Goal: Answer question/provide support: Share knowledge or assist other users

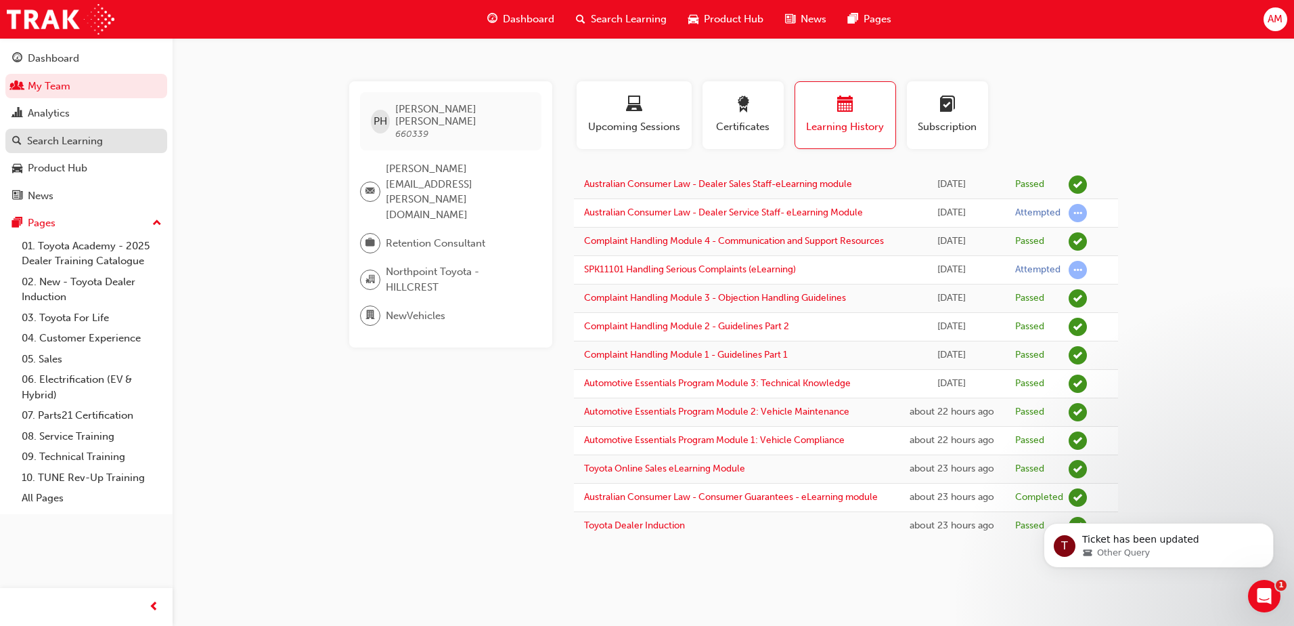
click at [75, 140] on div "Search Learning" at bounding box center [65, 141] width 76 height 16
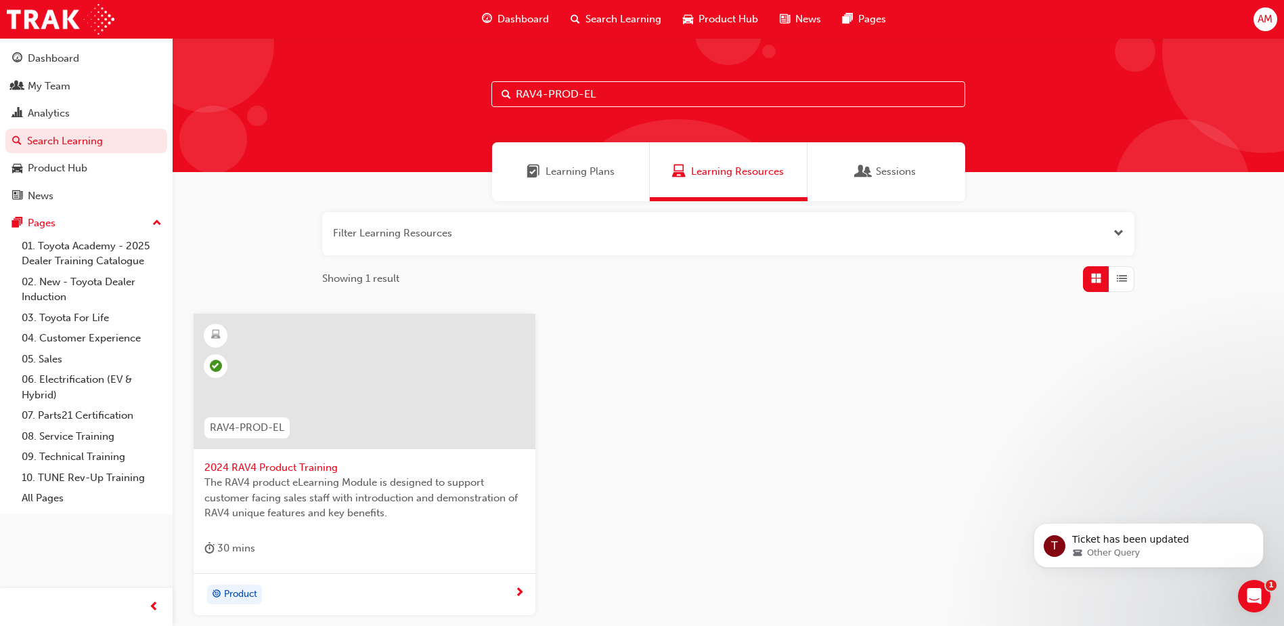
click at [616, 95] on input "RAV4-PROD-EL" at bounding box center [728, 94] width 474 height 26
type input "tfliavc"
click at [353, 470] on span "Toyota For Life In Action - Virtual Classroom" at bounding box center [364, 468] width 320 height 16
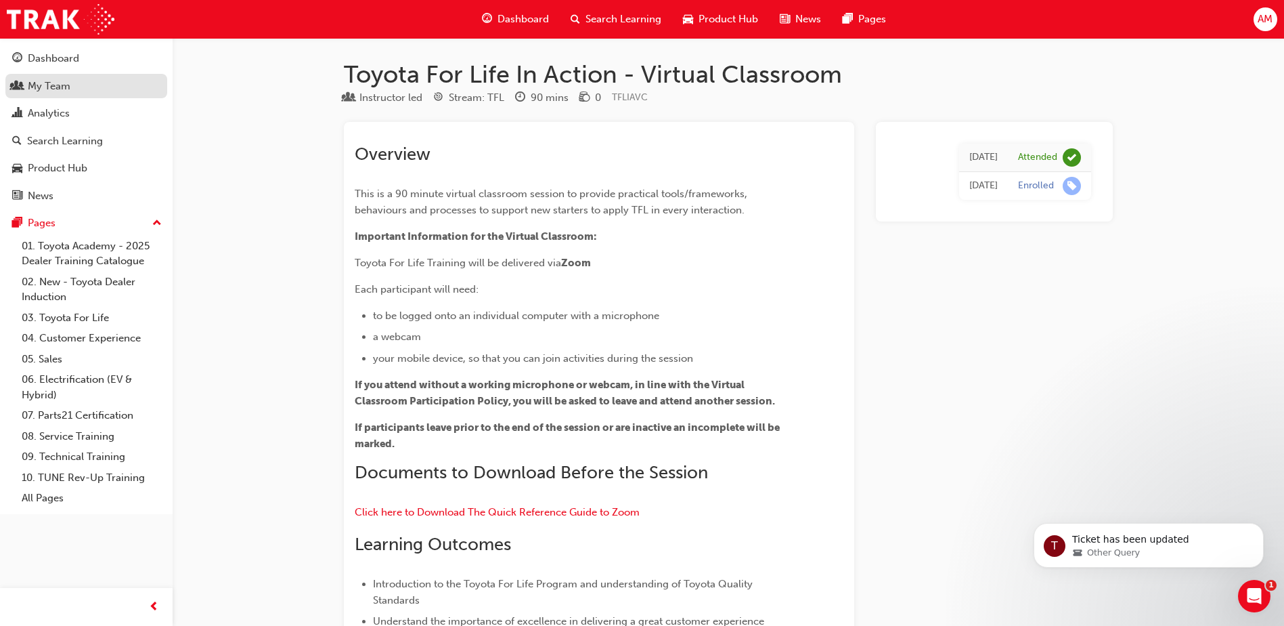
click at [64, 83] on div "My Team" at bounding box center [49, 87] width 43 height 16
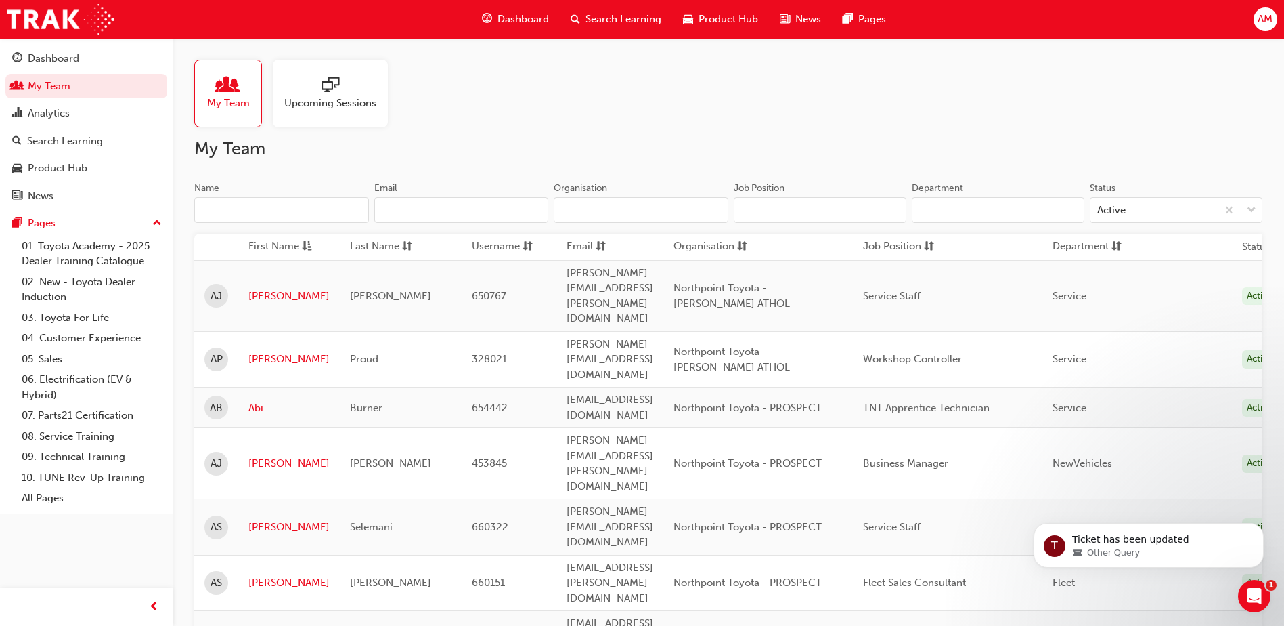
click at [284, 206] on input "Name" at bounding box center [281, 210] width 175 height 26
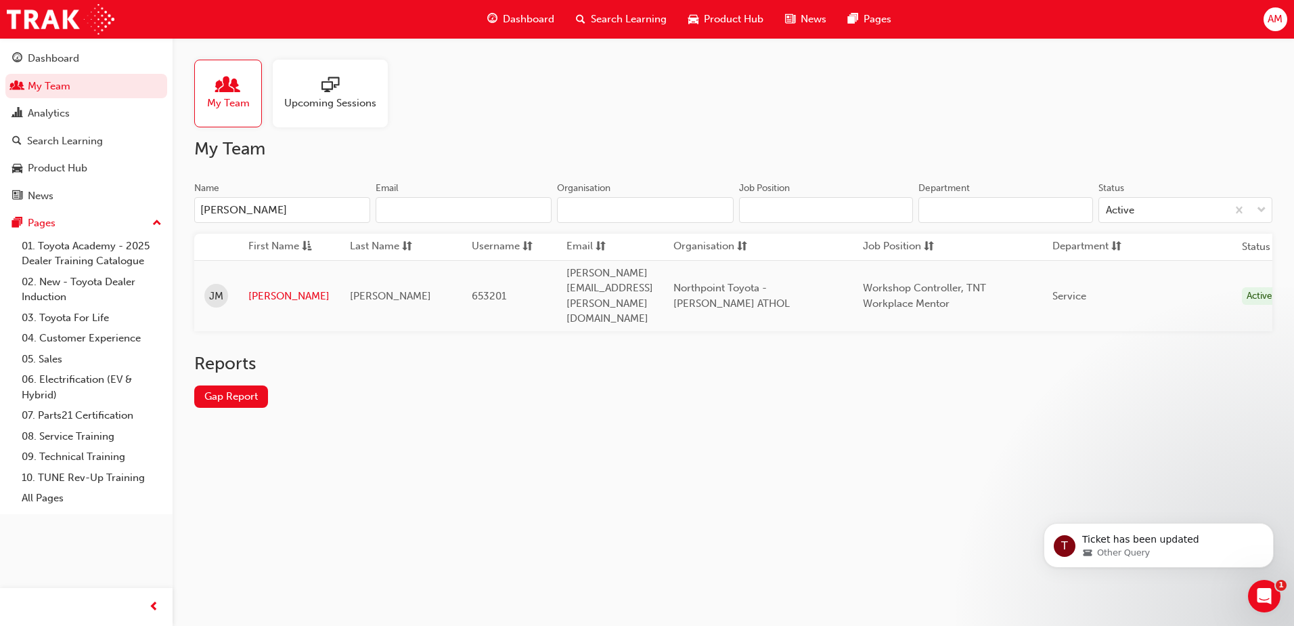
type input "[PERSON_NAME]"
click at [266, 288] on link "[PERSON_NAME]" at bounding box center [288, 296] width 81 height 16
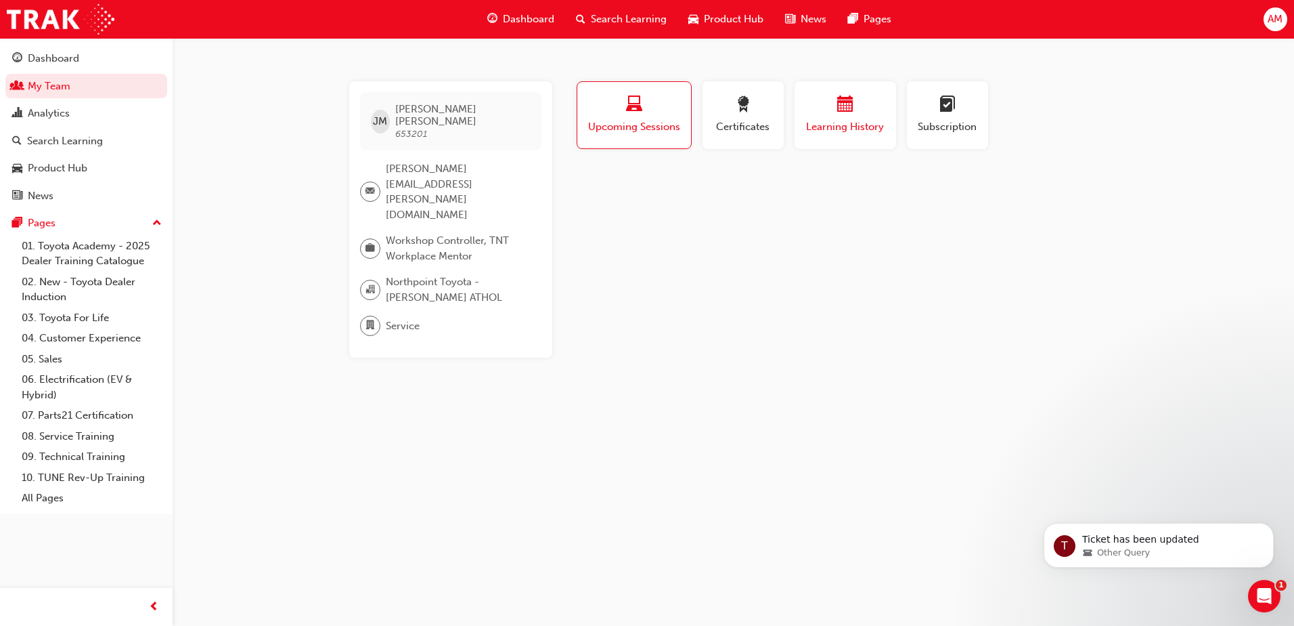
click at [831, 96] on div "button" at bounding box center [845, 106] width 81 height 21
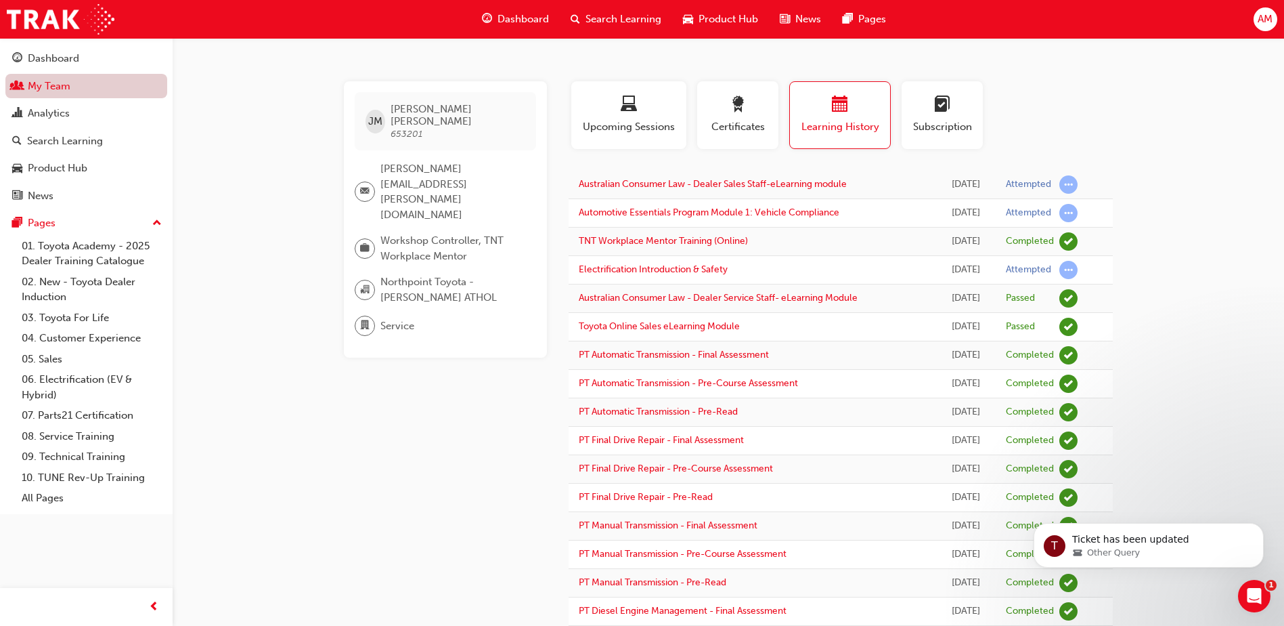
click at [96, 93] on link "My Team" at bounding box center [86, 86] width 162 height 25
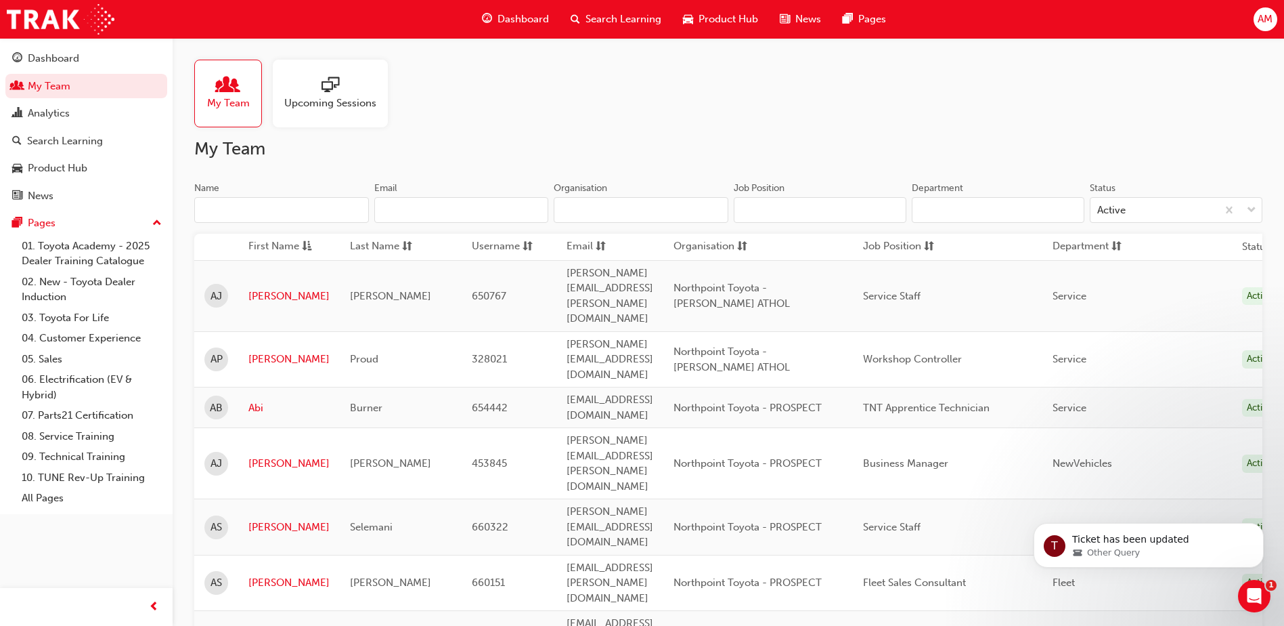
click at [293, 215] on input "Name" at bounding box center [281, 210] width 175 height 26
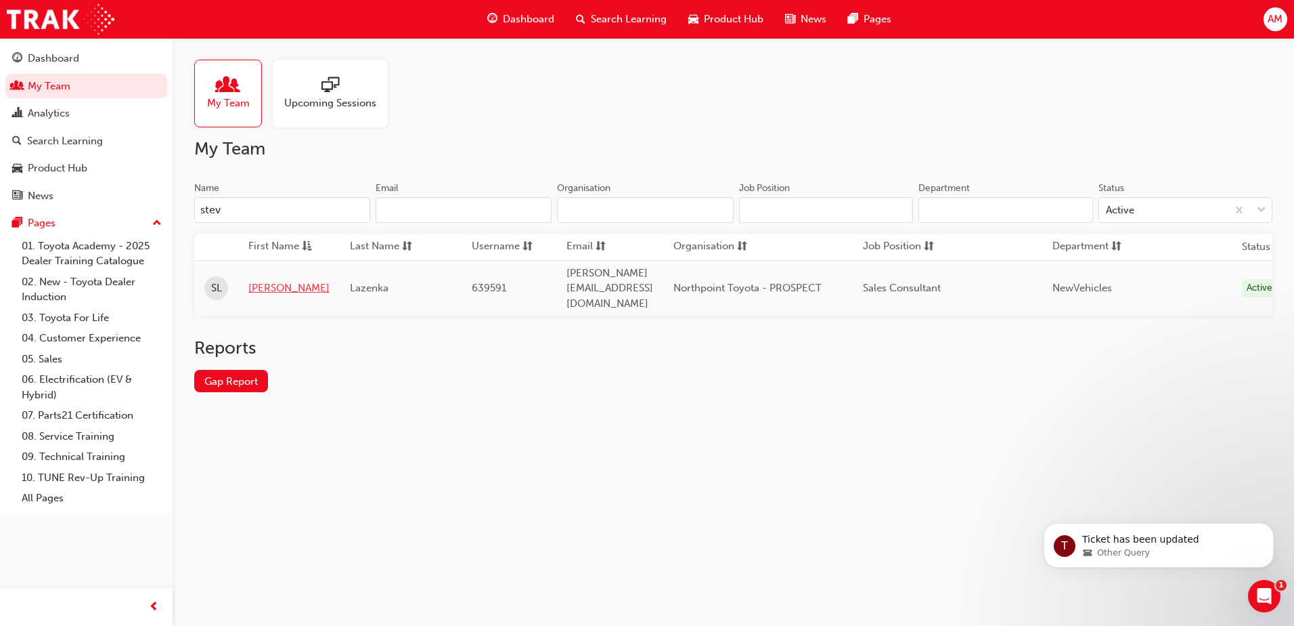
type input "stev"
click at [263, 280] on link "[PERSON_NAME]" at bounding box center [288, 288] width 81 height 16
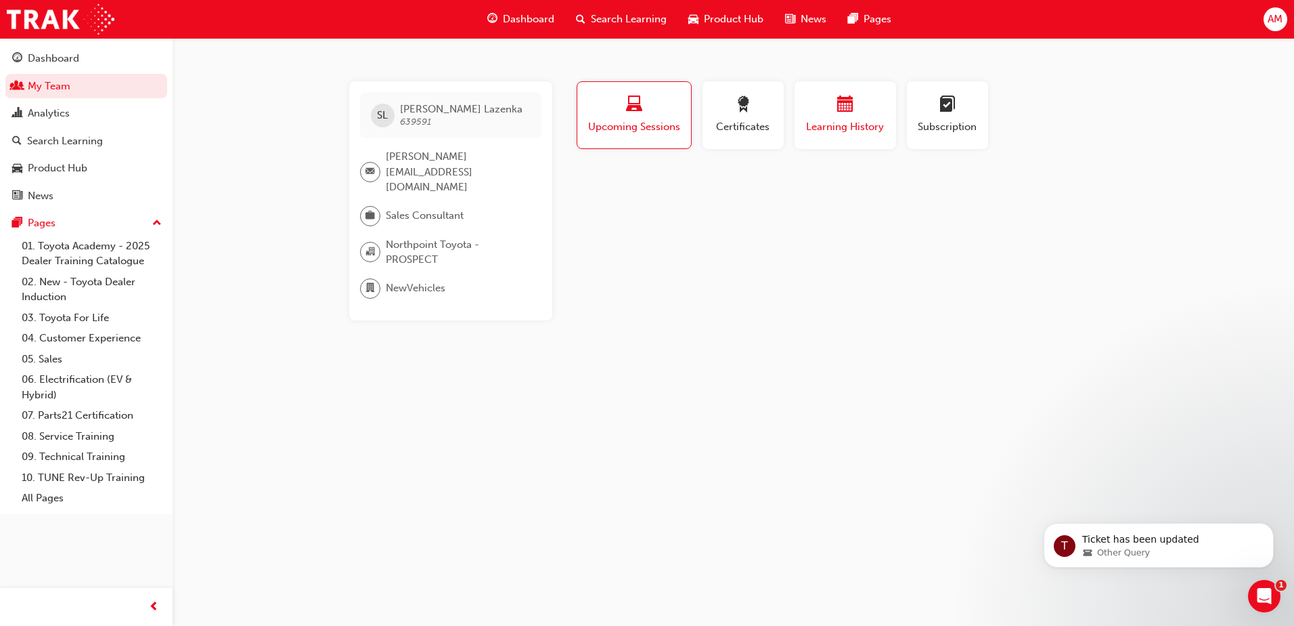
click at [839, 111] on span "calendar-icon" at bounding box center [845, 105] width 16 height 18
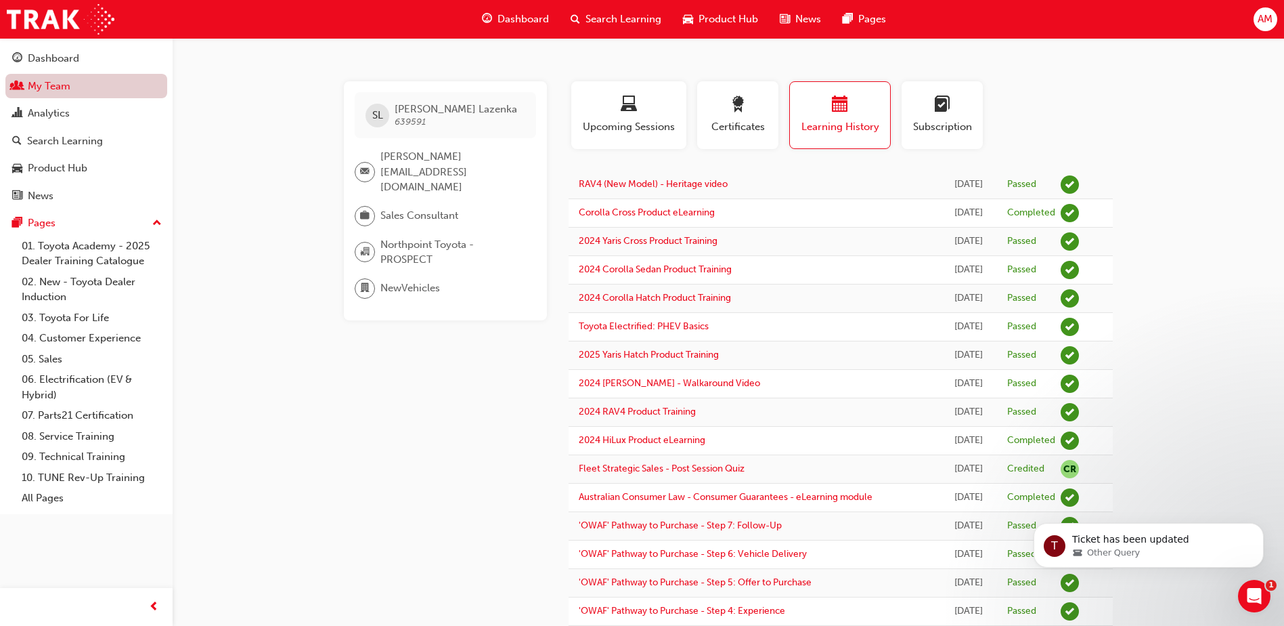
click at [60, 82] on link "My Team" at bounding box center [86, 86] width 162 height 25
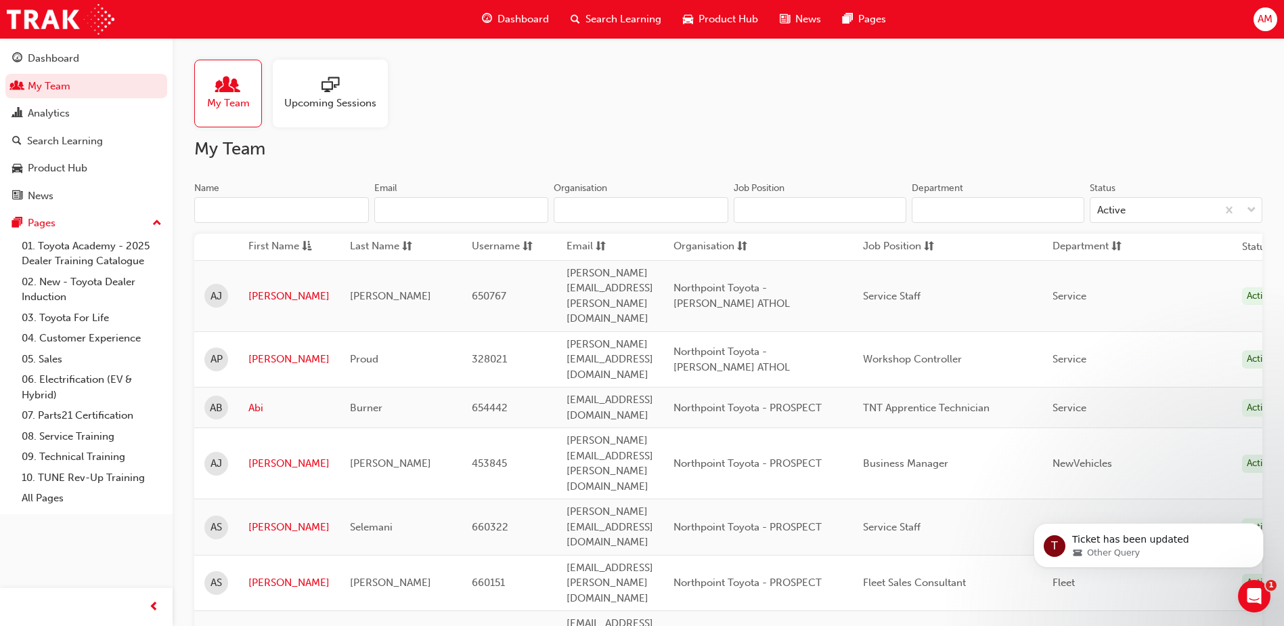
click at [280, 204] on input "Name" at bounding box center [281, 210] width 175 height 26
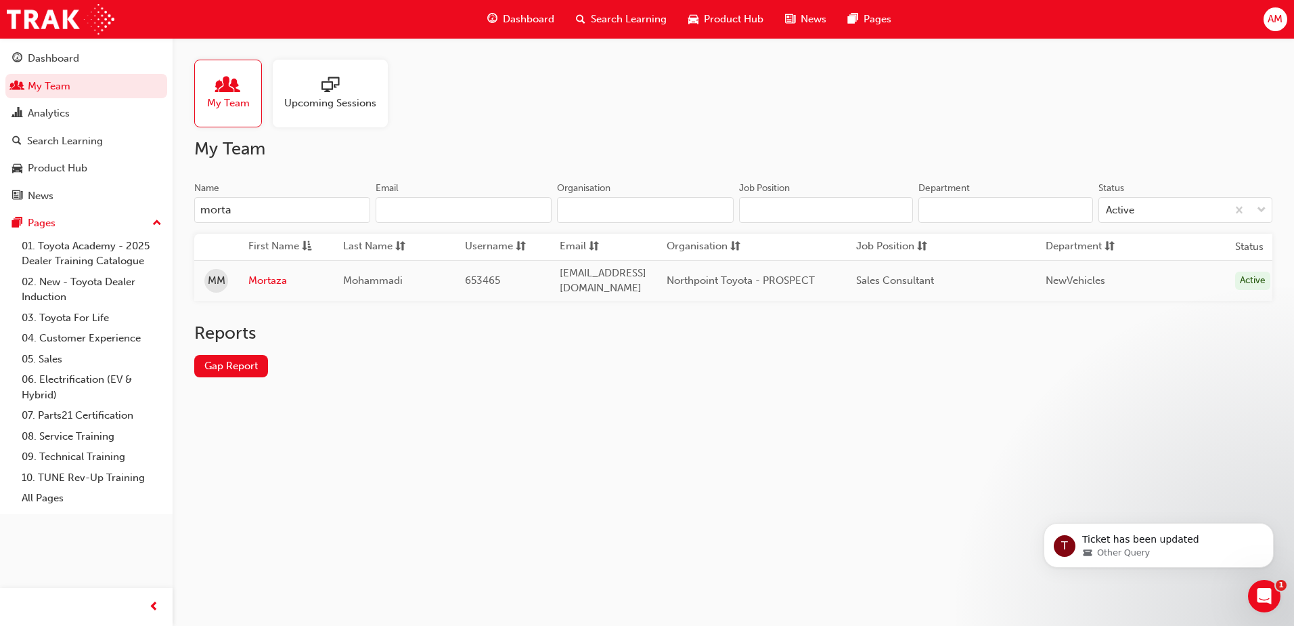
type input "morta"
click at [265, 280] on link "Mortaza" at bounding box center [285, 281] width 74 height 16
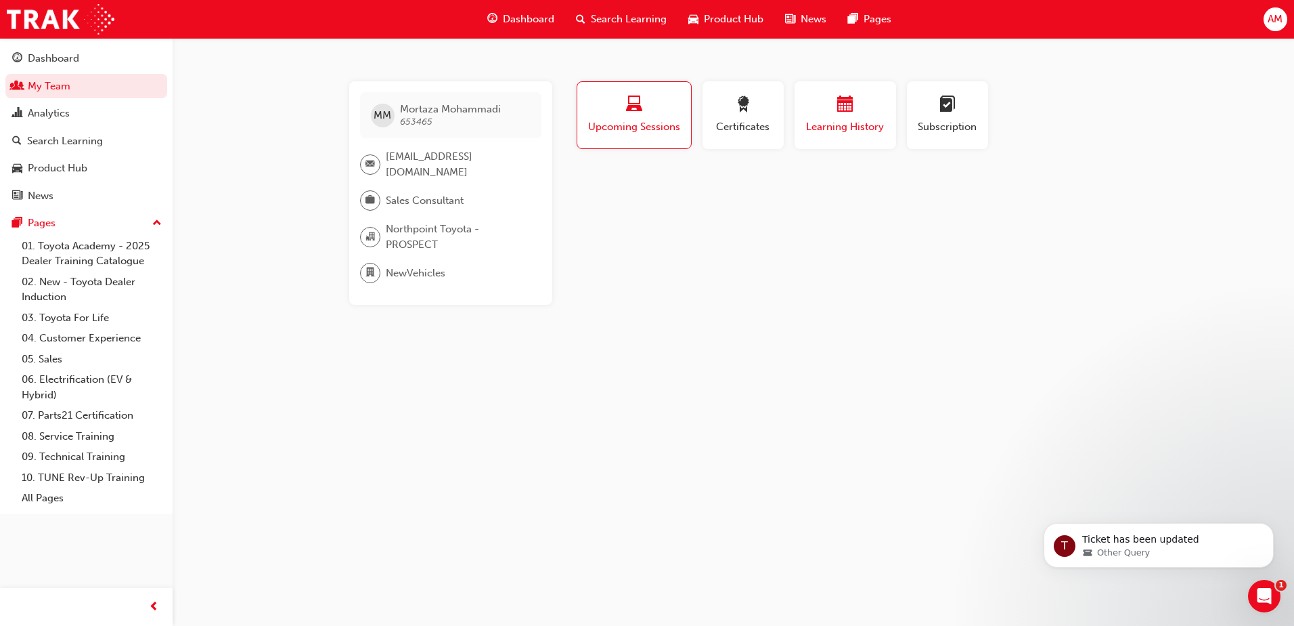
click at [825, 139] on button "Learning History" at bounding box center [846, 115] width 102 height 68
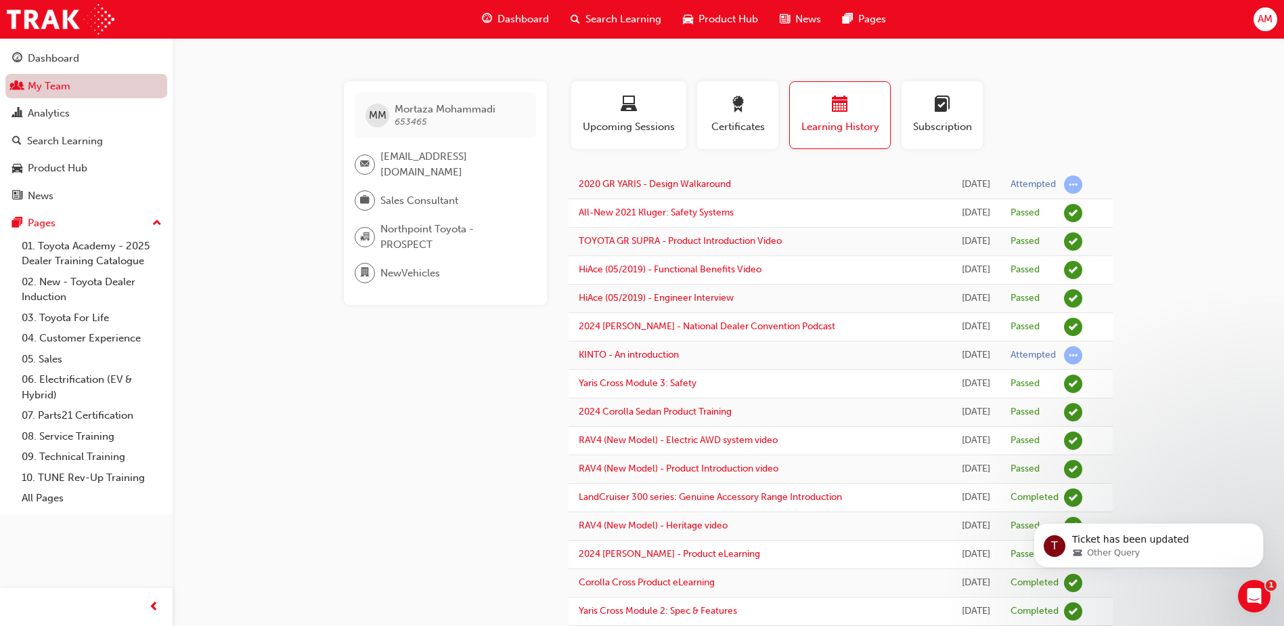
click at [71, 89] on link "My Team" at bounding box center [86, 86] width 162 height 25
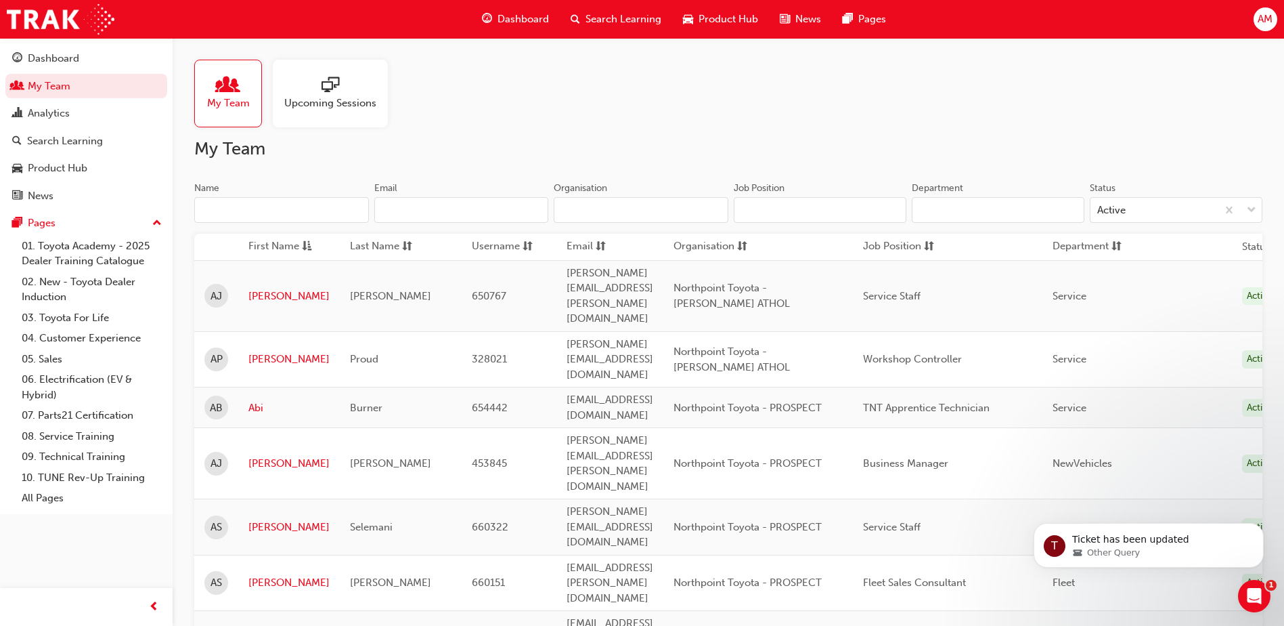
click at [271, 206] on input "Name" at bounding box center [281, 210] width 175 height 26
click at [260, 204] on input "Name" at bounding box center [281, 210] width 175 height 26
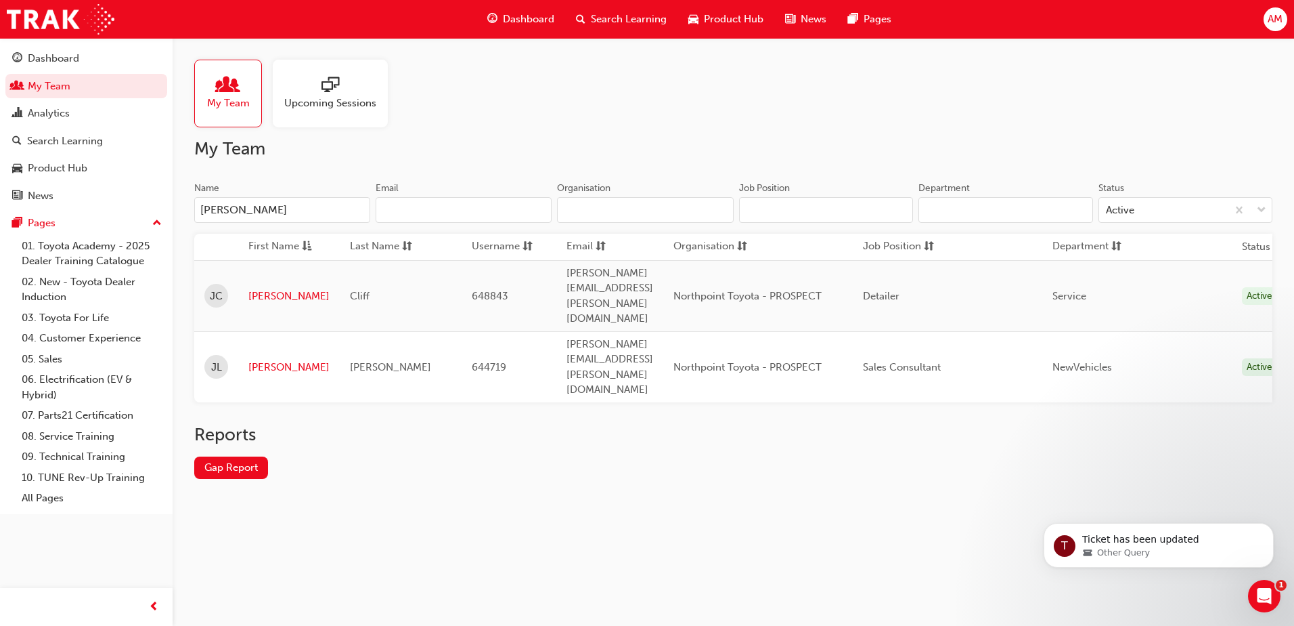
type input "[PERSON_NAME]"
click at [267, 331] on td "[PERSON_NAME]" at bounding box center [289, 366] width 102 height 71
click at [267, 359] on link "[PERSON_NAME]" at bounding box center [288, 367] width 81 height 16
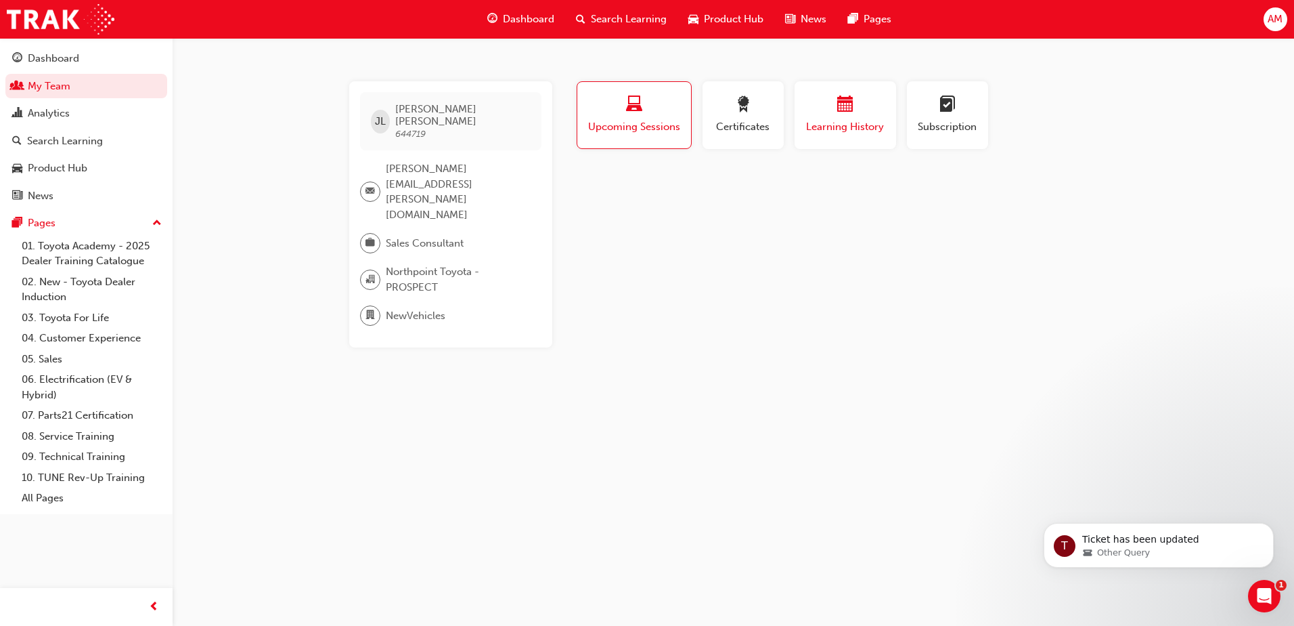
click at [843, 128] on span "Learning History" at bounding box center [845, 127] width 81 height 16
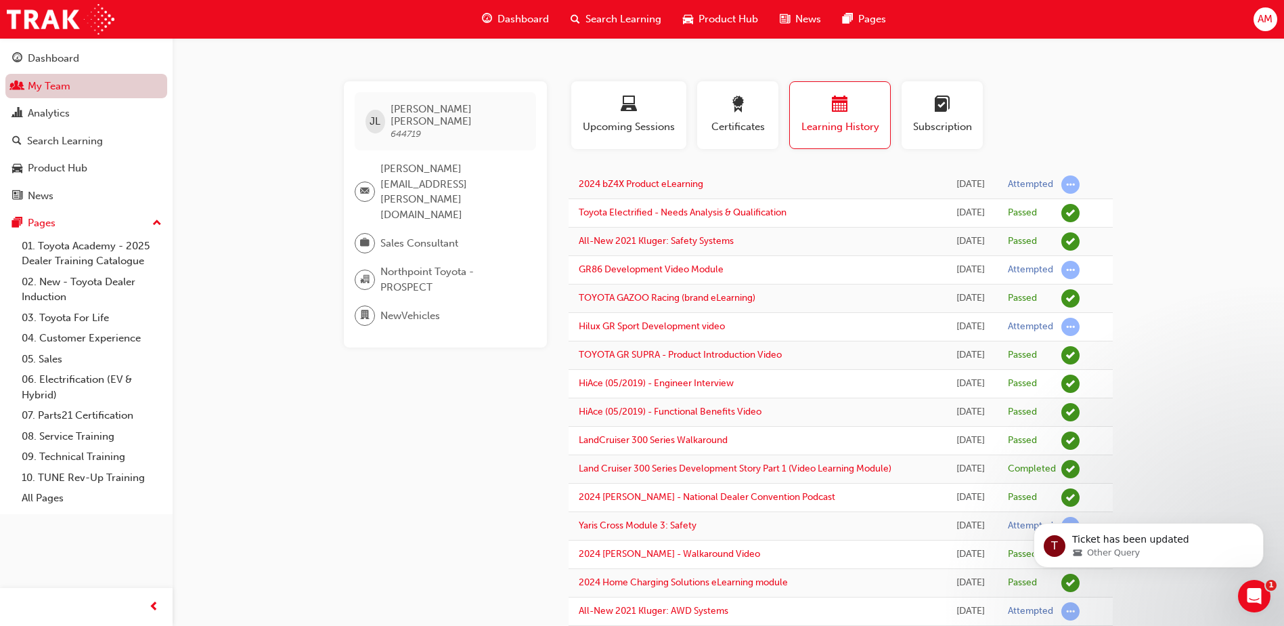
click at [78, 88] on link "My Team" at bounding box center [86, 86] width 162 height 25
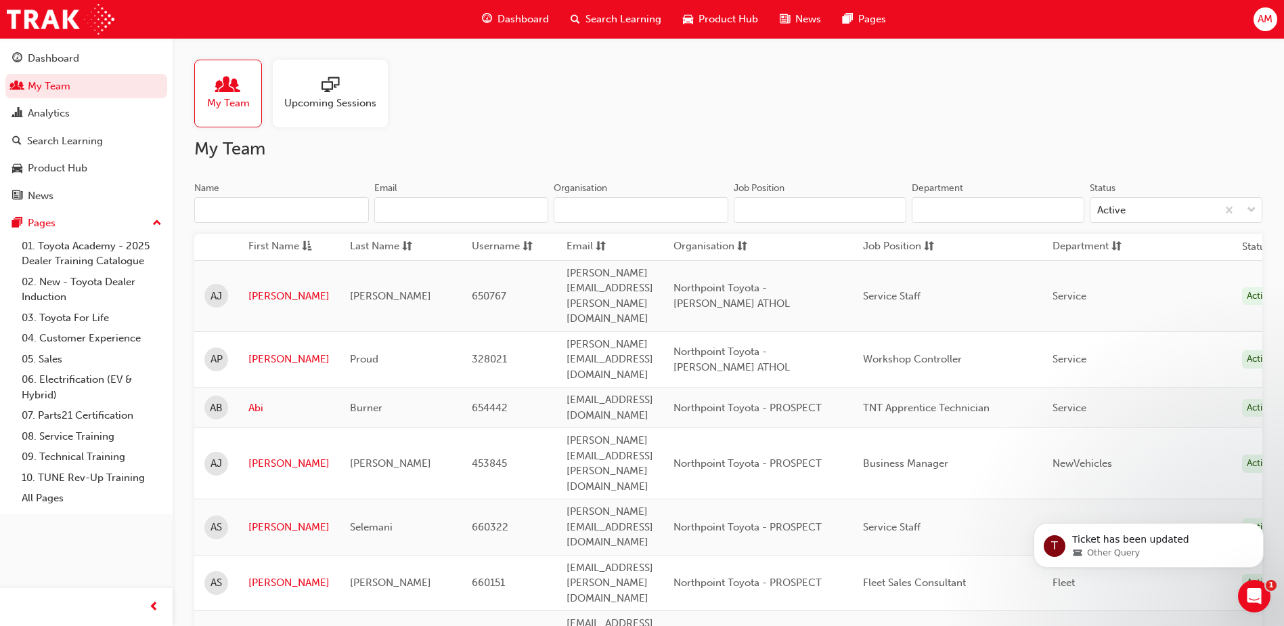
click at [271, 216] on input "Name" at bounding box center [281, 210] width 175 height 26
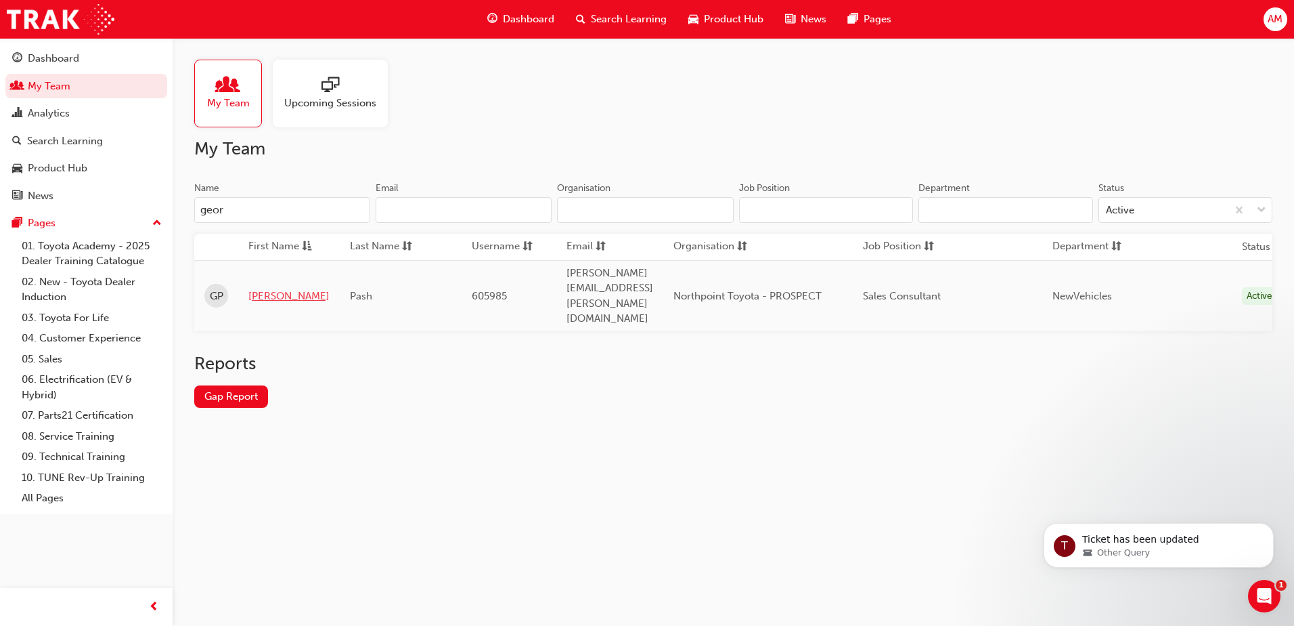
type input "geor"
click at [271, 288] on link "[PERSON_NAME]" at bounding box center [288, 296] width 81 height 16
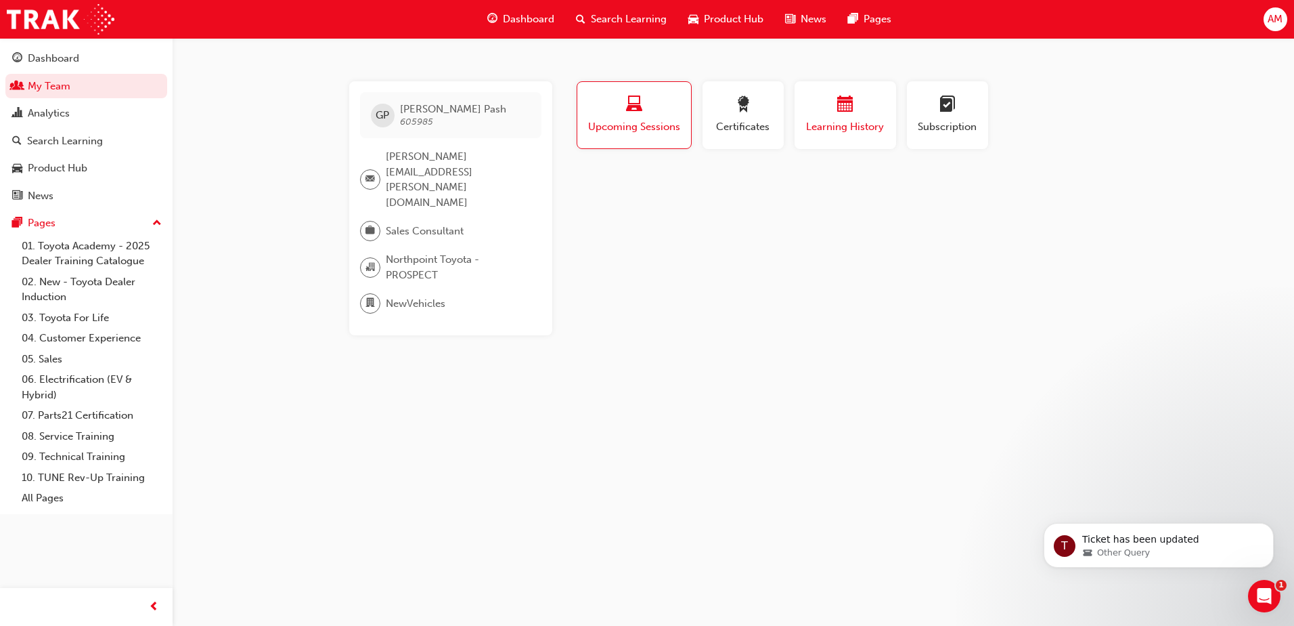
click at [867, 132] on span "Learning History" at bounding box center [845, 127] width 81 height 16
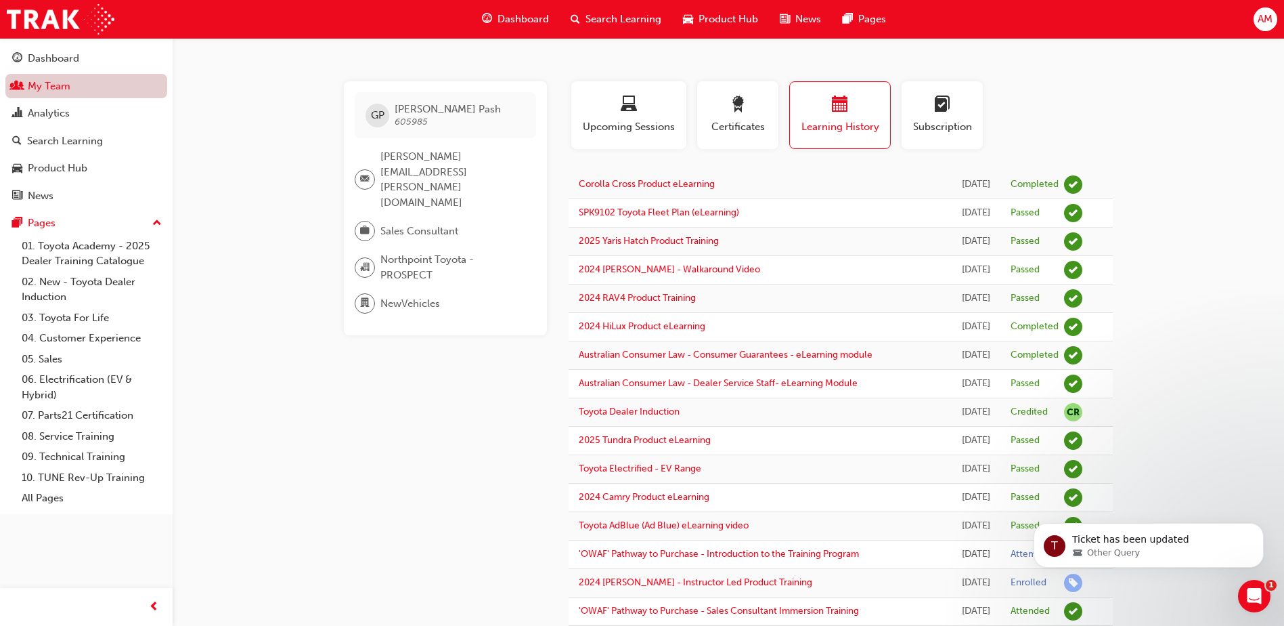
click at [82, 85] on link "My Team" at bounding box center [86, 86] width 162 height 25
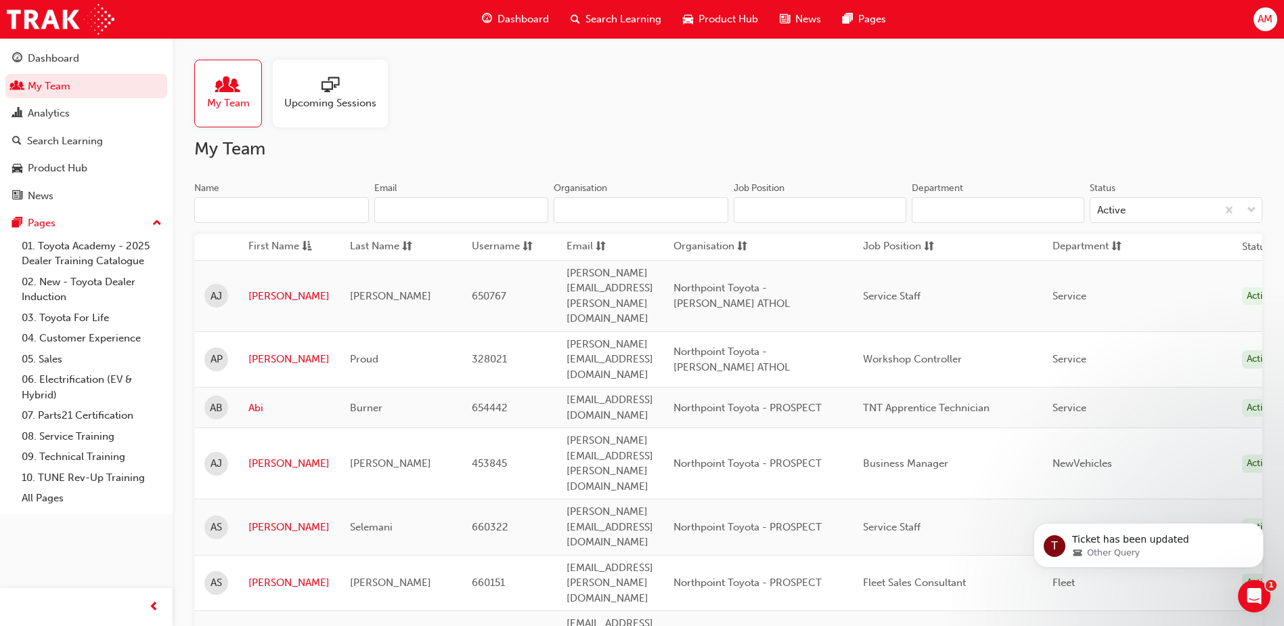
click at [238, 206] on input "Name" at bounding box center [281, 210] width 175 height 26
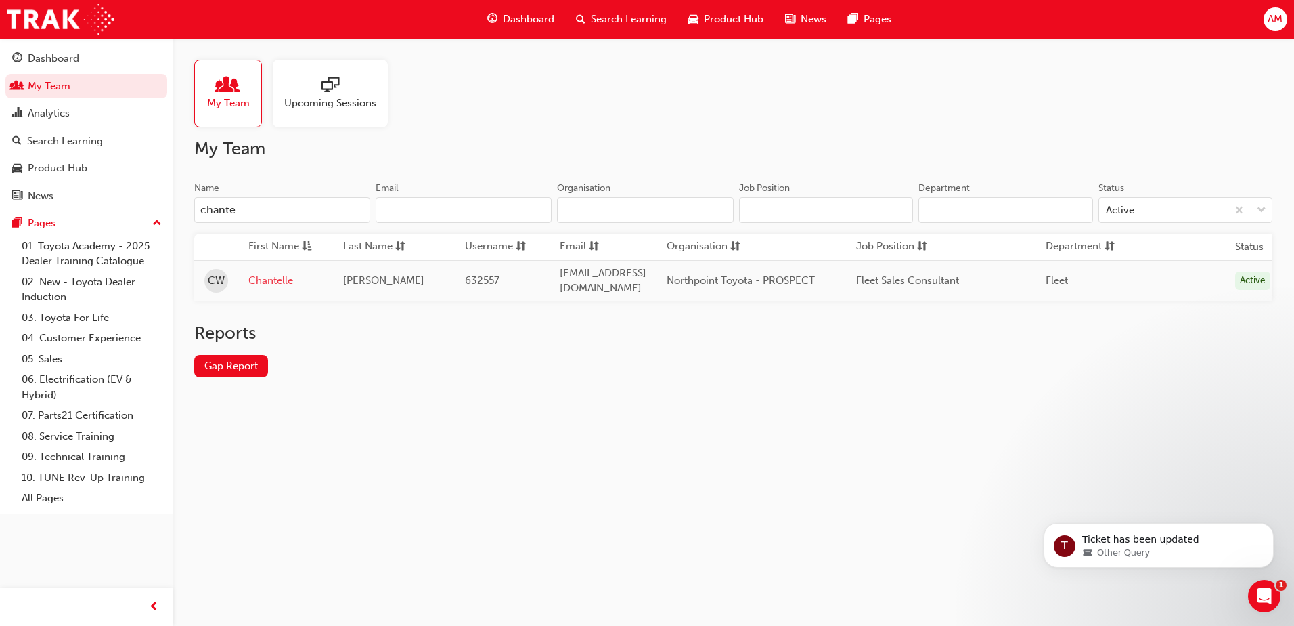
type input "chante"
click at [271, 273] on link "Chantelle" at bounding box center [285, 281] width 74 height 16
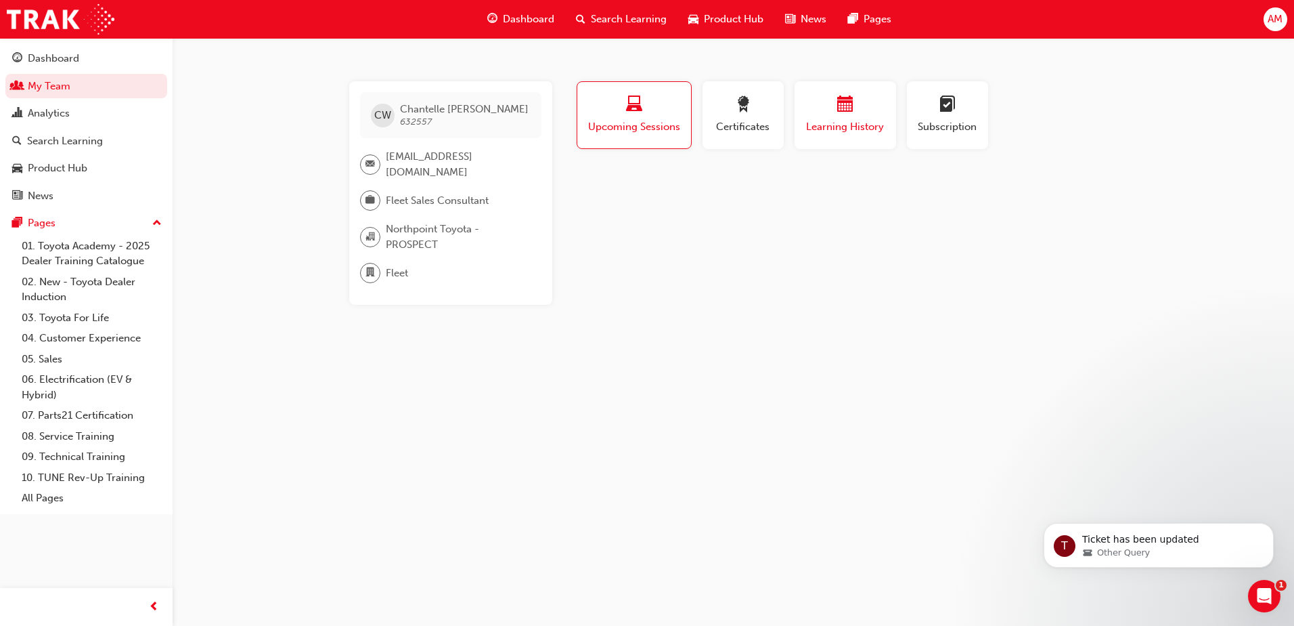
click at [827, 129] on span "Learning History" at bounding box center [845, 127] width 81 height 16
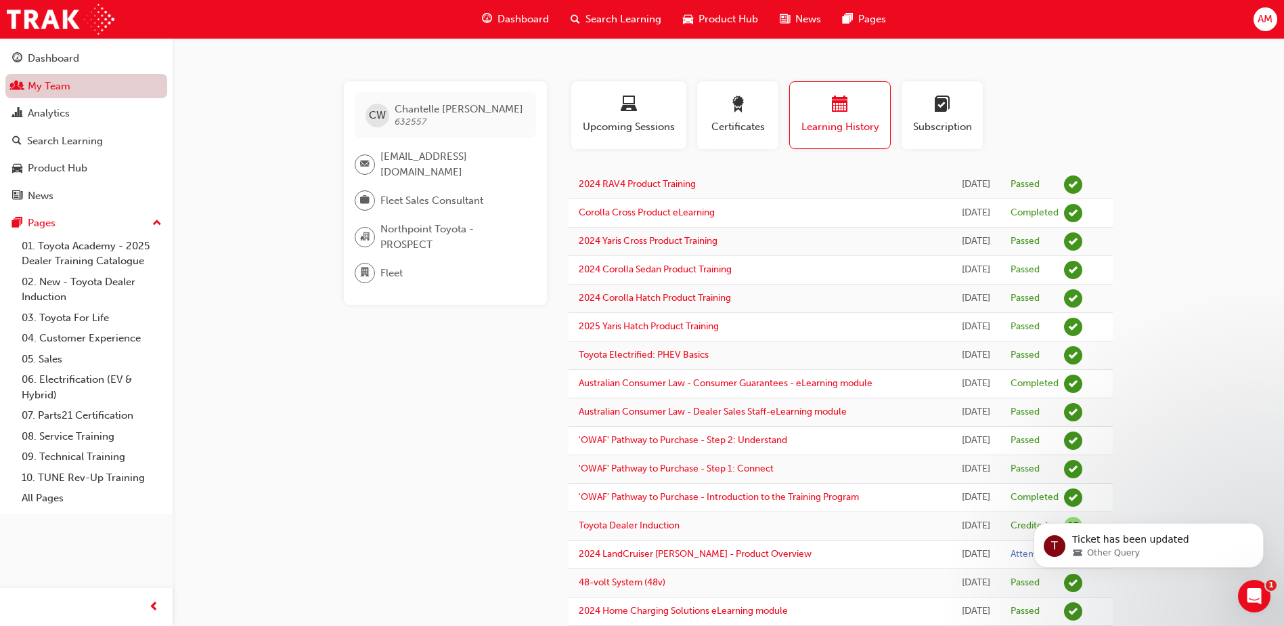
click at [32, 87] on link "My Team" at bounding box center [86, 86] width 162 height 25
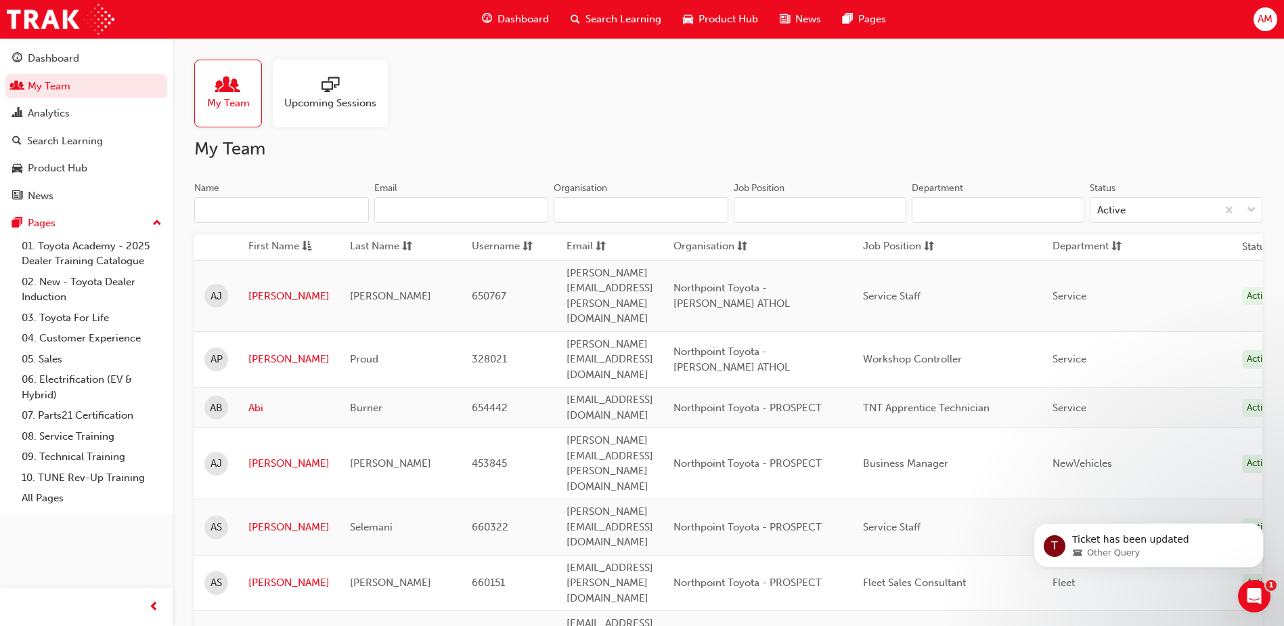
click at [290, 202] on input "Name" at bounding box center [281, 210] width 175 height 26
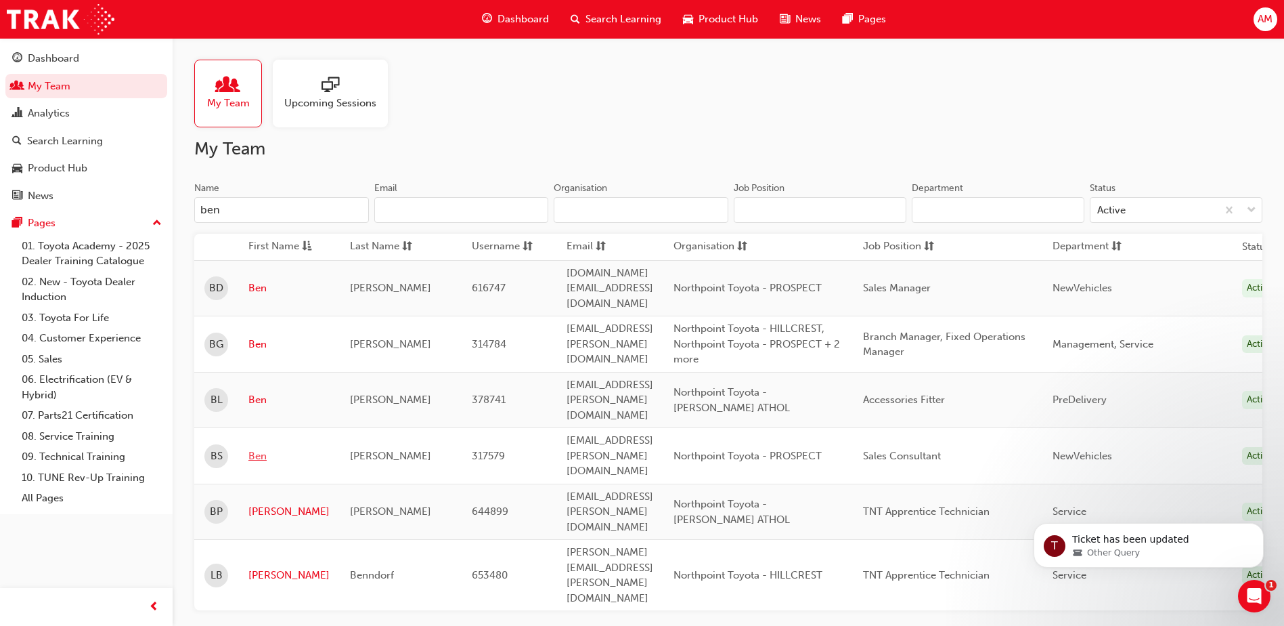
type input "ben"
click at [257, 448] on link "Ben" at bounding box center [288, 456] width 81 height 16
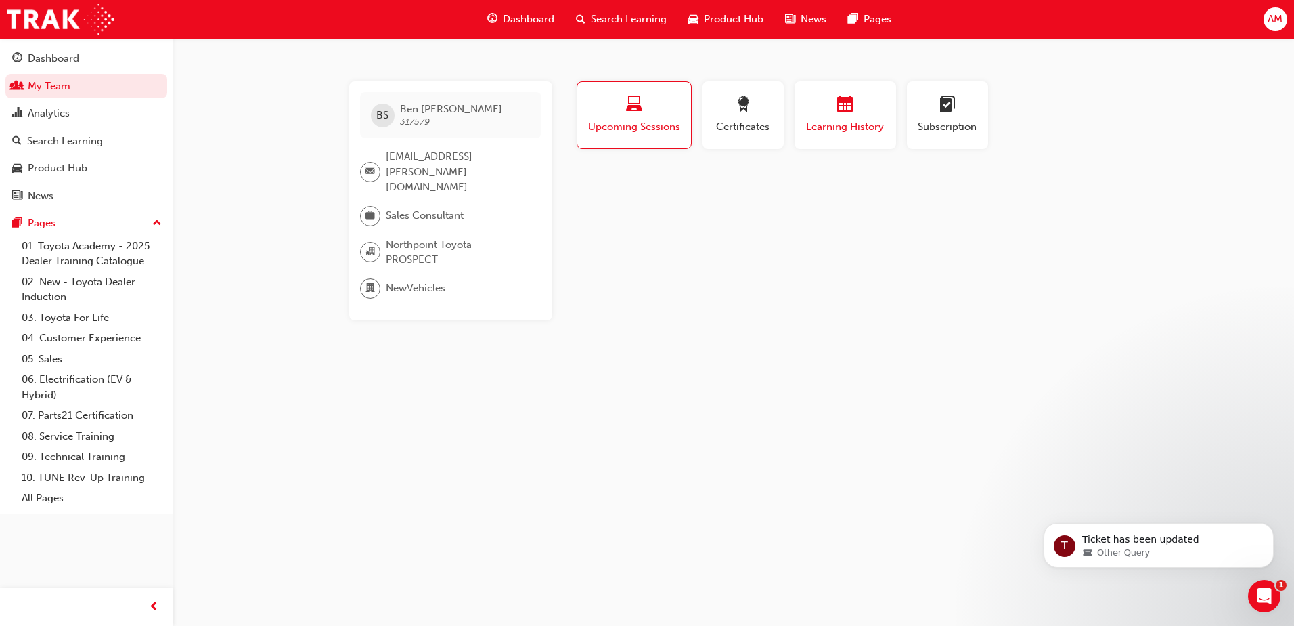
click at [850, 129] on span "Learning History" at bounding box center [845, 127] width 81 height 16
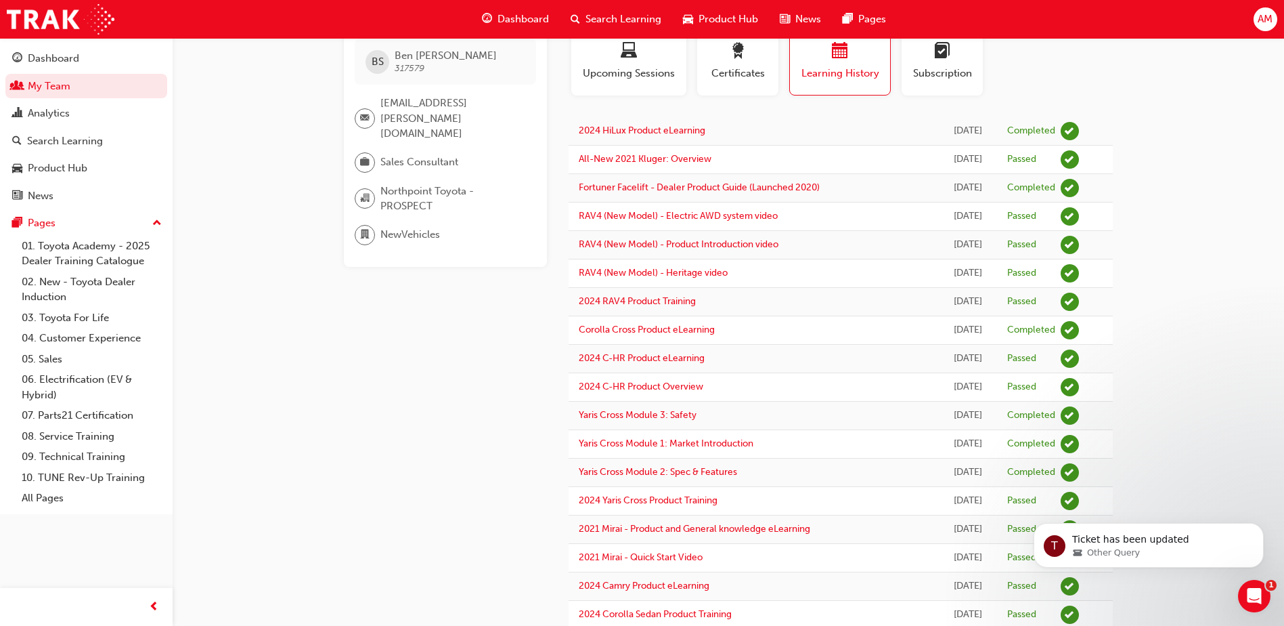
scroll to position [45, 0]
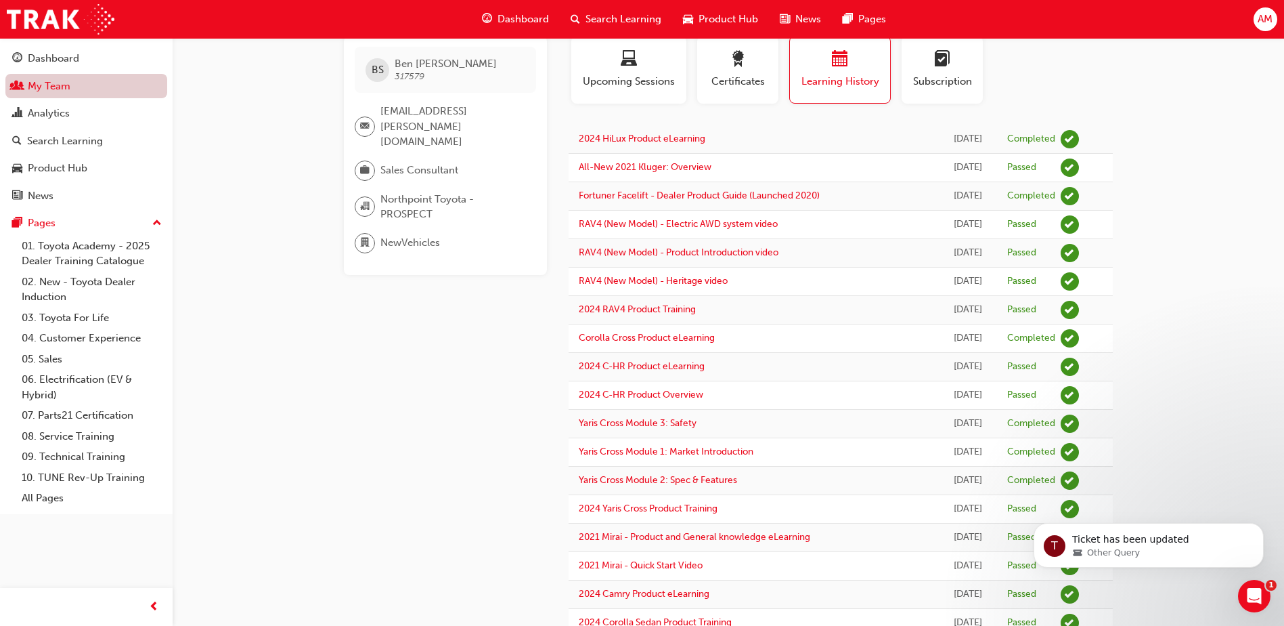
click at [85, 93] on link "My Team" at bounding box center [86, 86] width 162 height 25
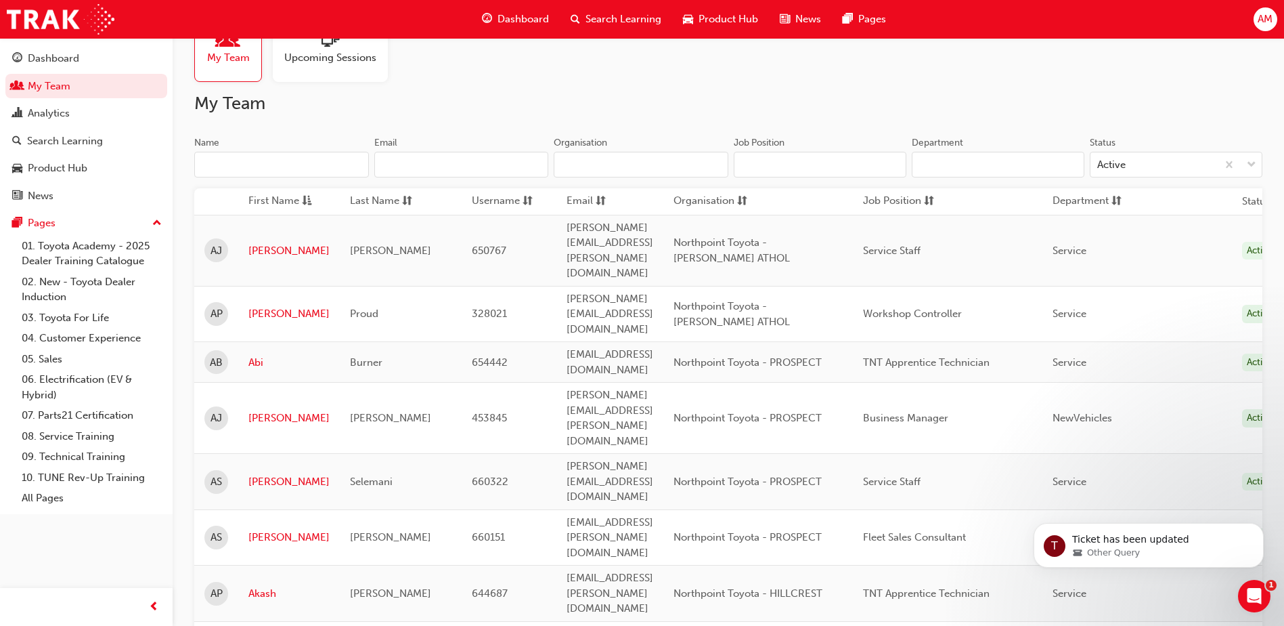
drag, startPoint x: 84, startPoint y: 92, endPoint x: 255, endPoint y: 169, distance: 187.2
click at [255, 169] on input "Name" at bounding box center [281, 165] width 175 height 26
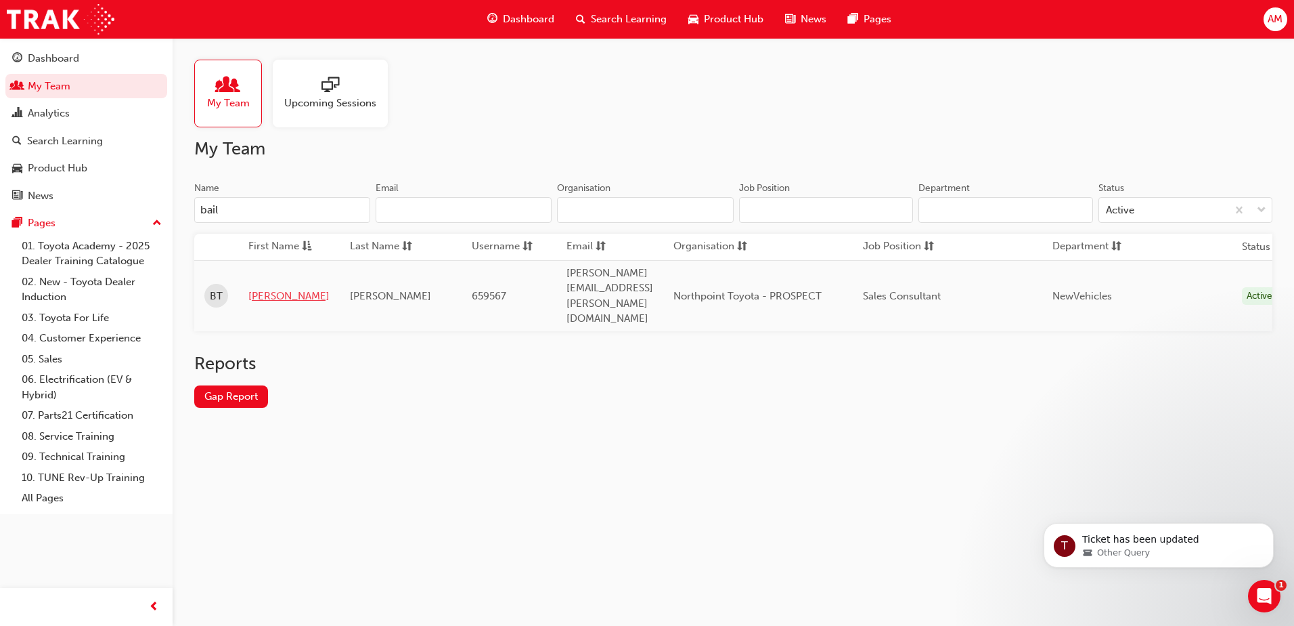
type input "bail"
click at [257, 288] on link "[PERSON_NAME]" at bounding box center [288, 296] width 81 height 16
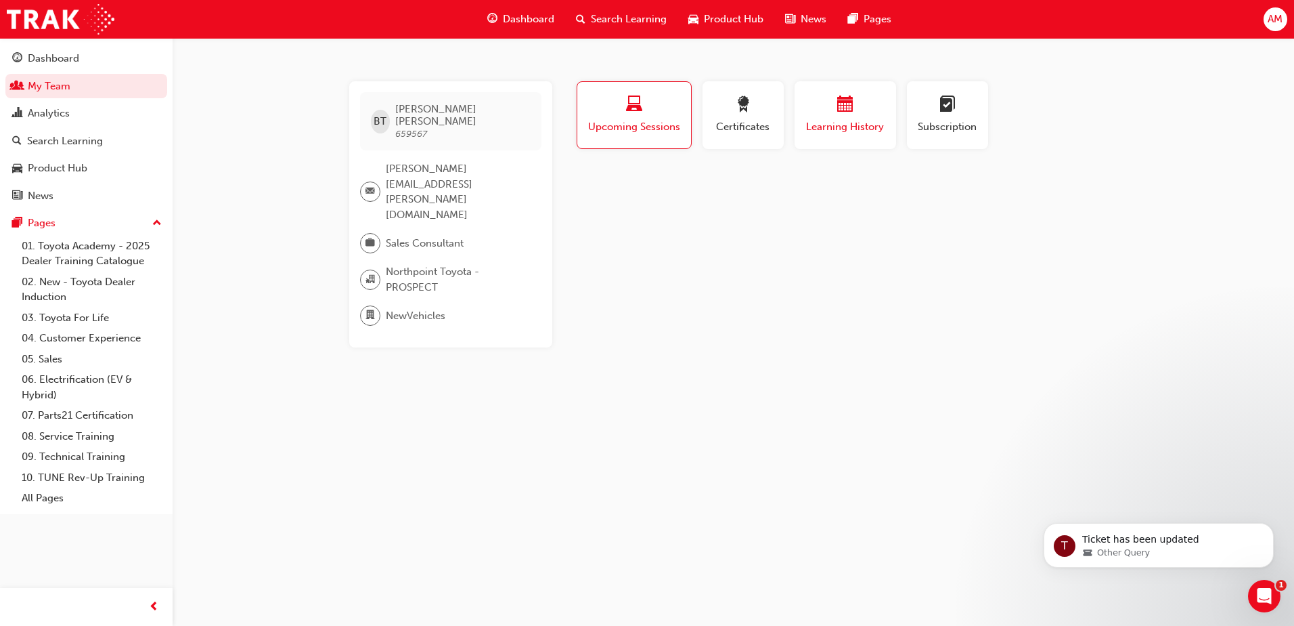
click at [840, 131] on span "Learning History" at bounding box center [845, 127] width 81 height 16
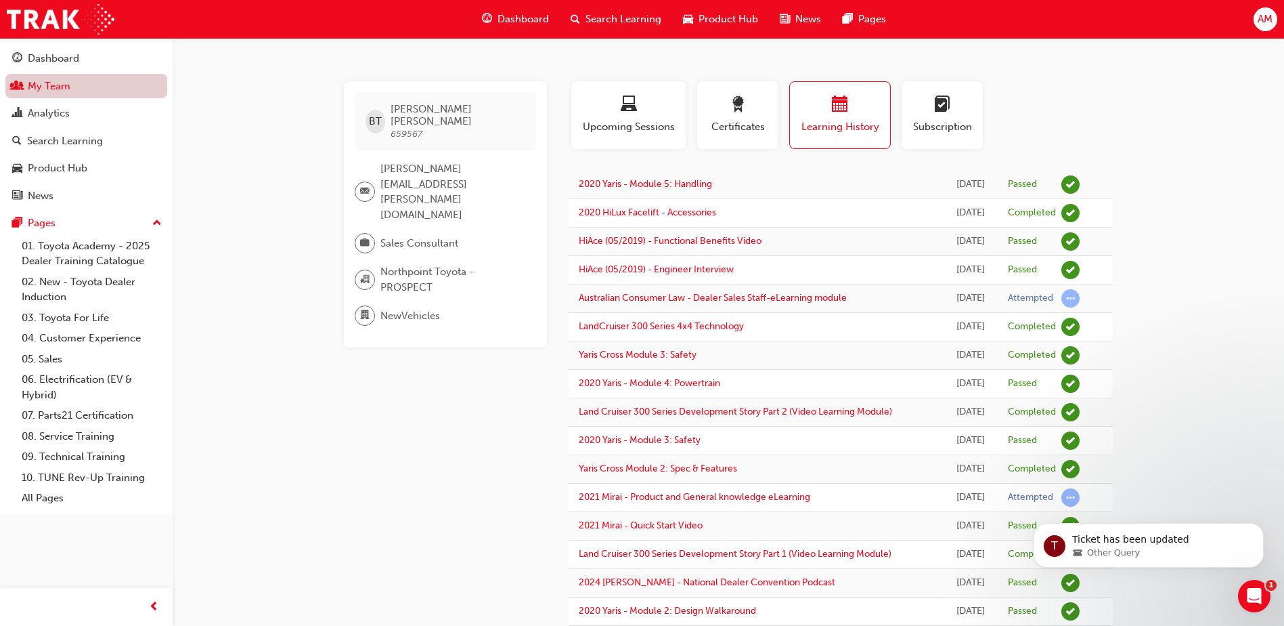
click at [57, 85] on link "My Team" at bounding box center [86, 86] width 162 height 25
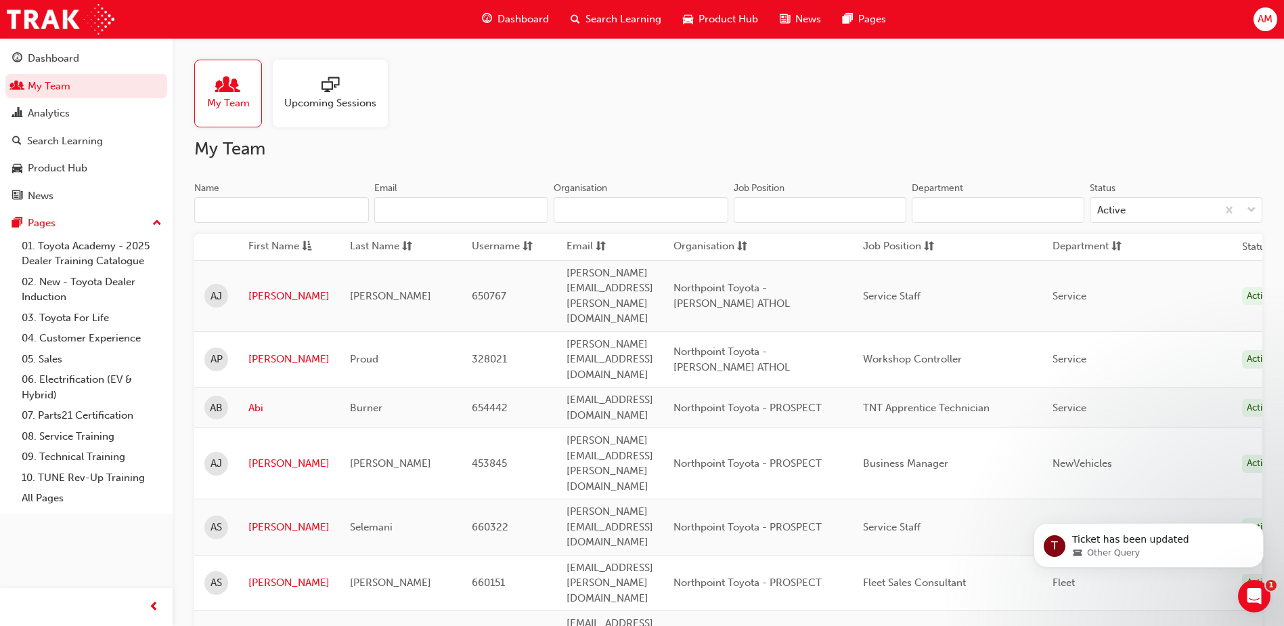
click at [293, 209] on input "Name" at bounding box center [281, 210] width 175 height 26
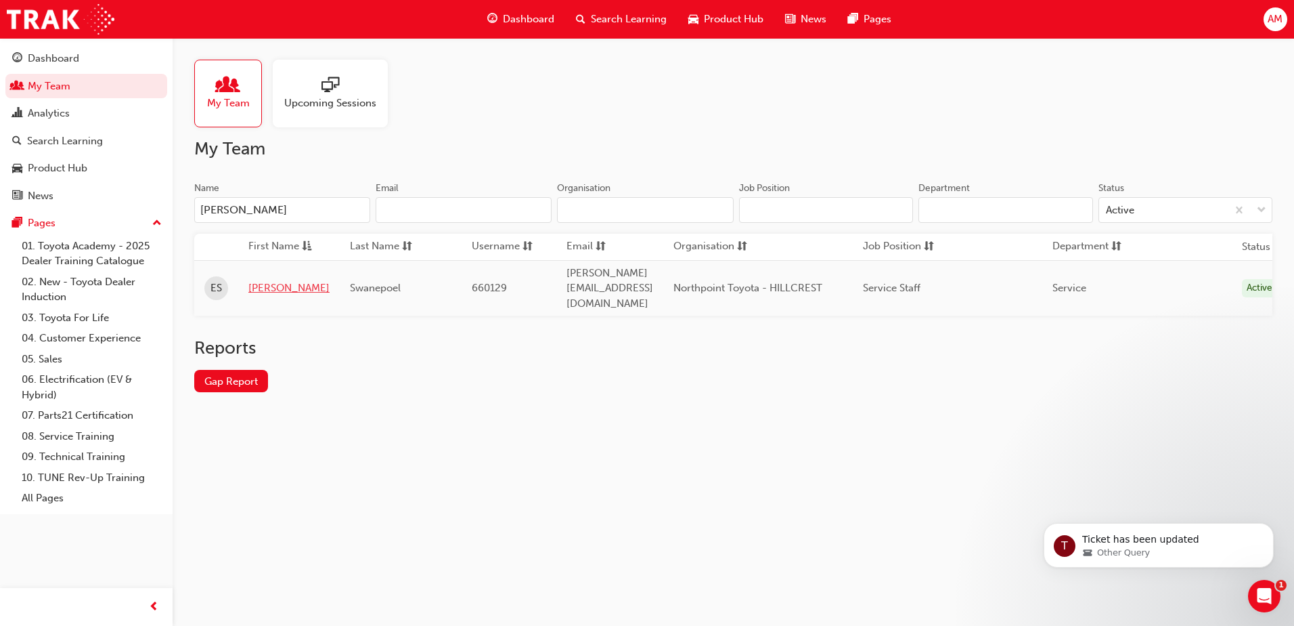
type input "[PERSON_NAME]"
click at [265, 280] on link "[PERSON_NAME]" at bounding box center [288, 288] width 81 height 16
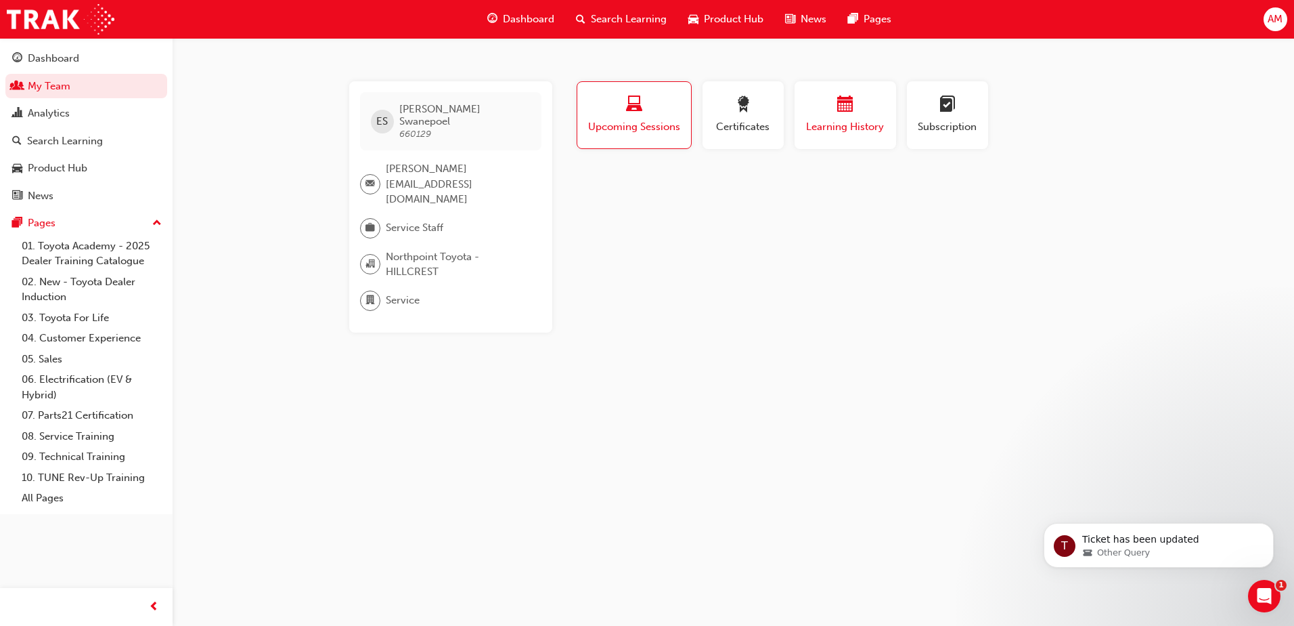
click at [854, 137] on button "Learning History" at bounding box center [846, 115] width 102 height 68
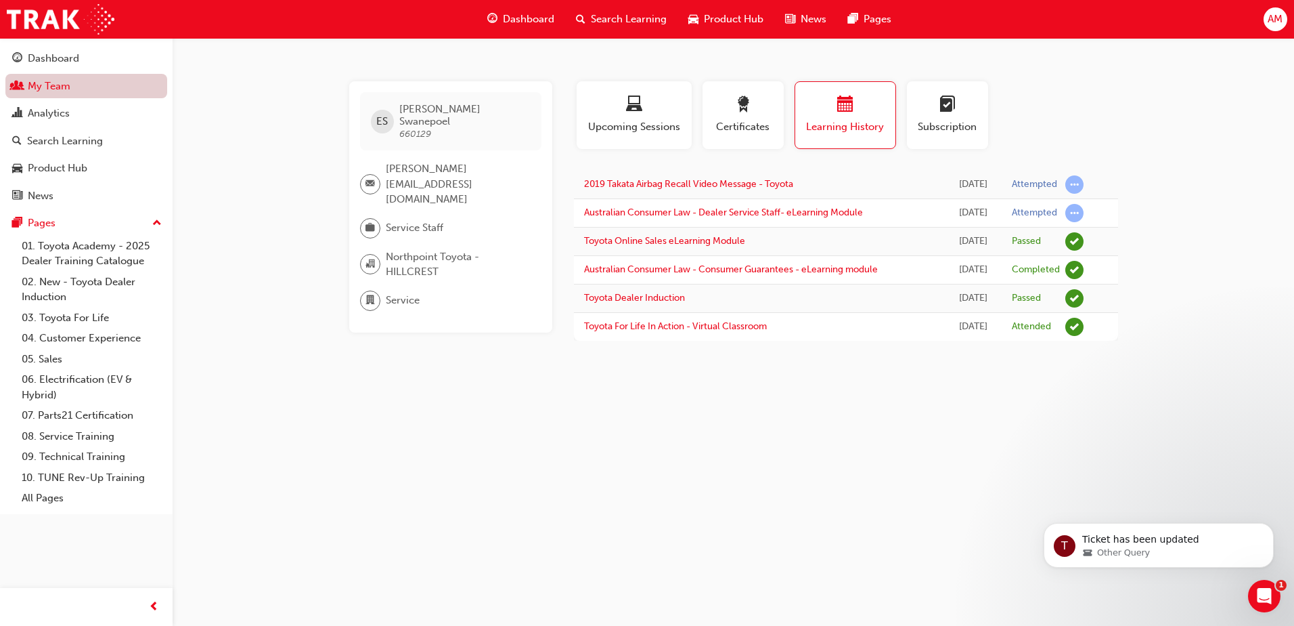
click at [59, 85] on link "My Team" at bounding box center [86, 86] width 162 height 25
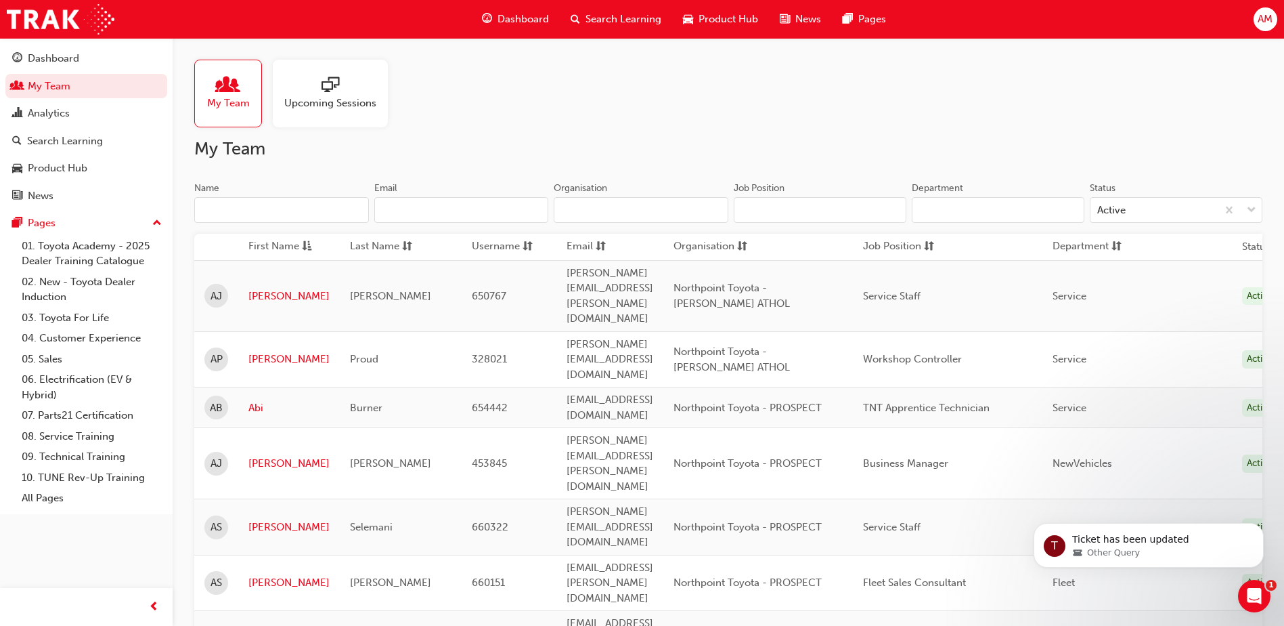
click at [284, 206] on input "Name" at bounding box center [281, 210] width 175 height 26
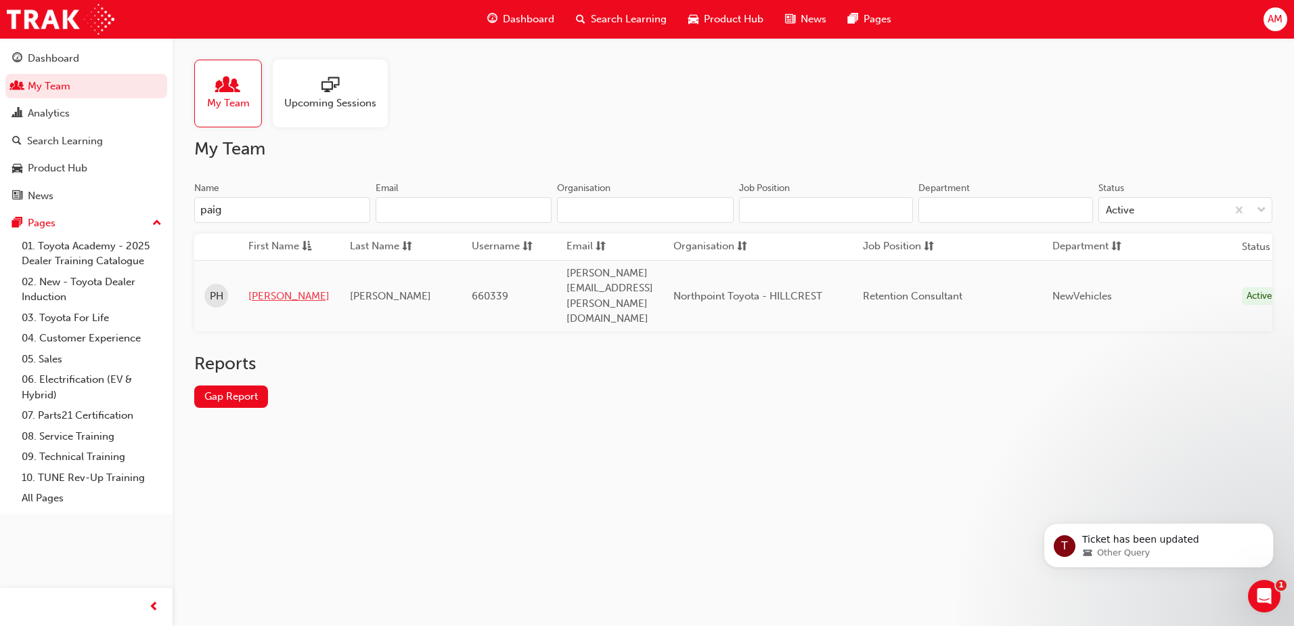
type input "paig"
click at [270, 288] on link "[PERSON_NAME]" at bounding box center [288, 296] width 81 height 16
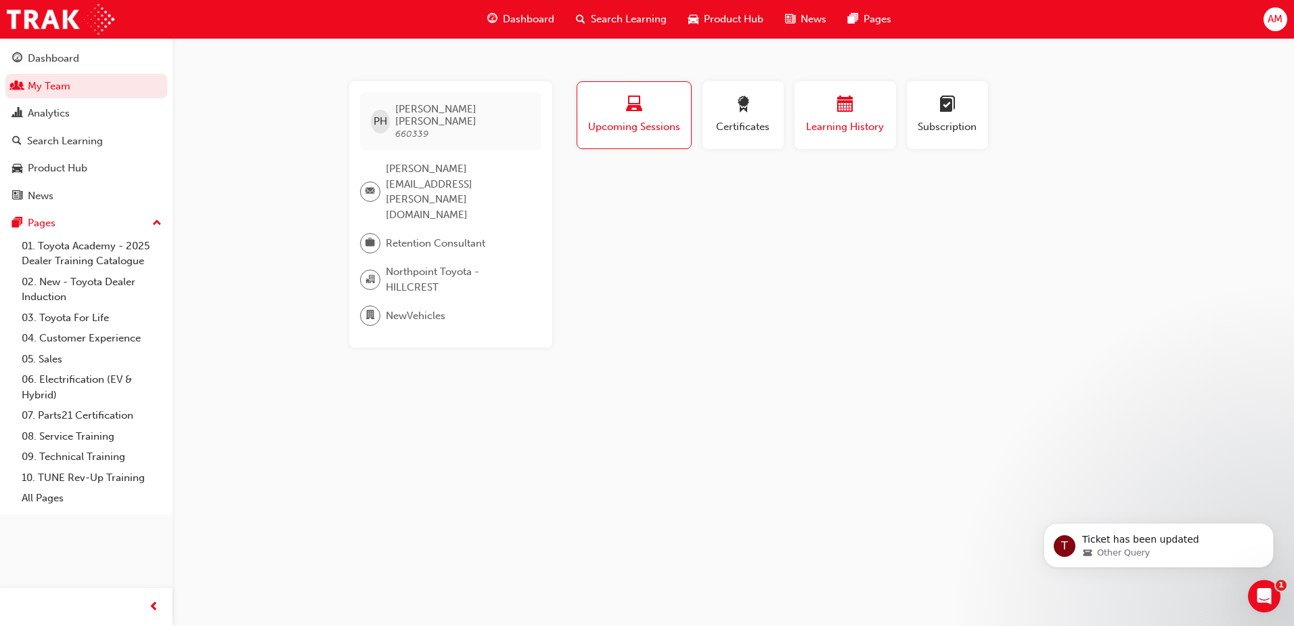
click at [825, 107] on div "button" at bounding box center [845, 106] width 81 height 21
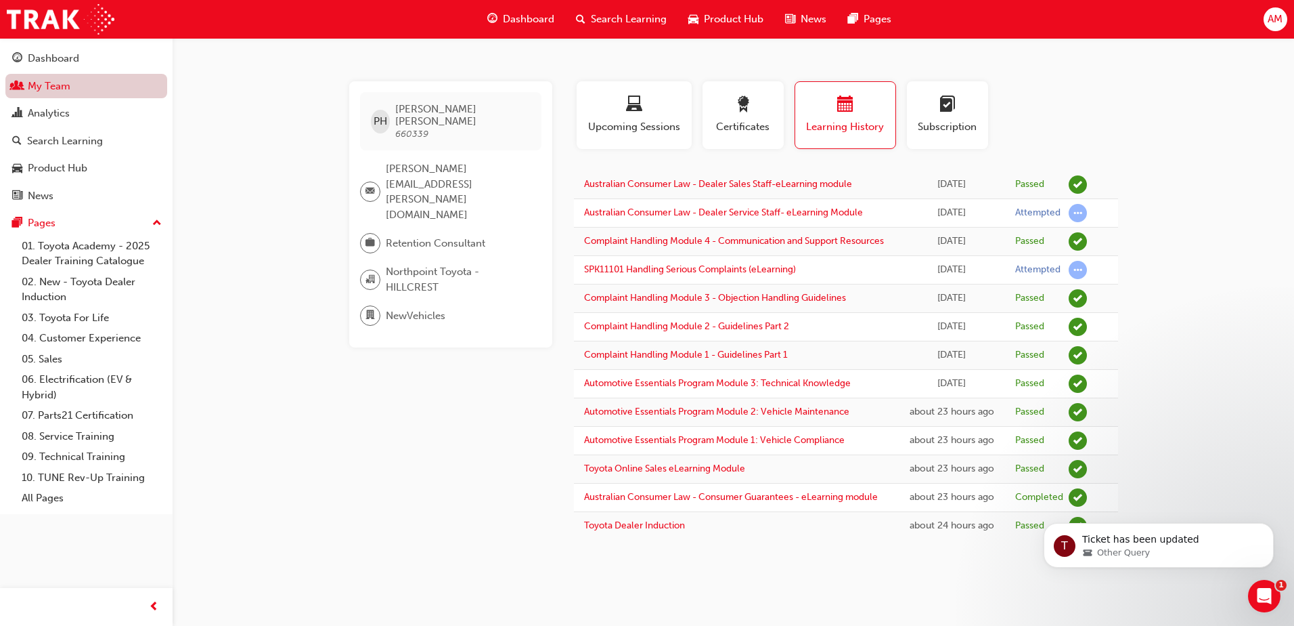
click at [51, 87] on link "My Team" at bounding box center [86, 86] width 162 height 25
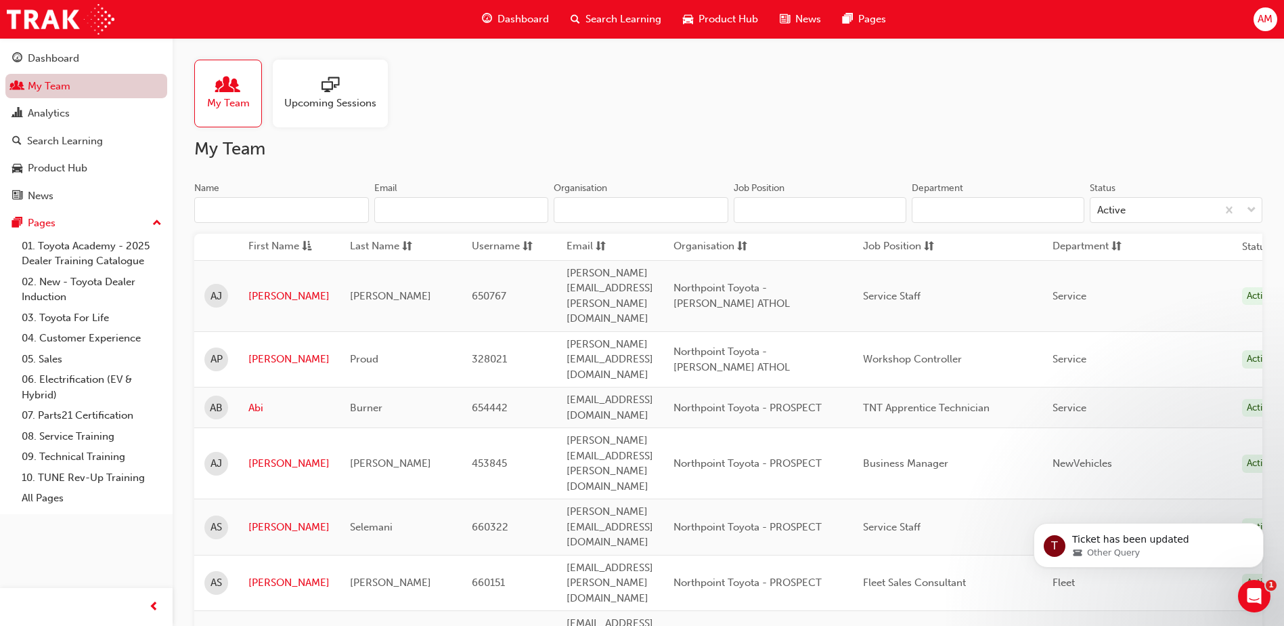
click at [261, 215] on input "Name" at bounding box center [281, 210] width 175 height 26
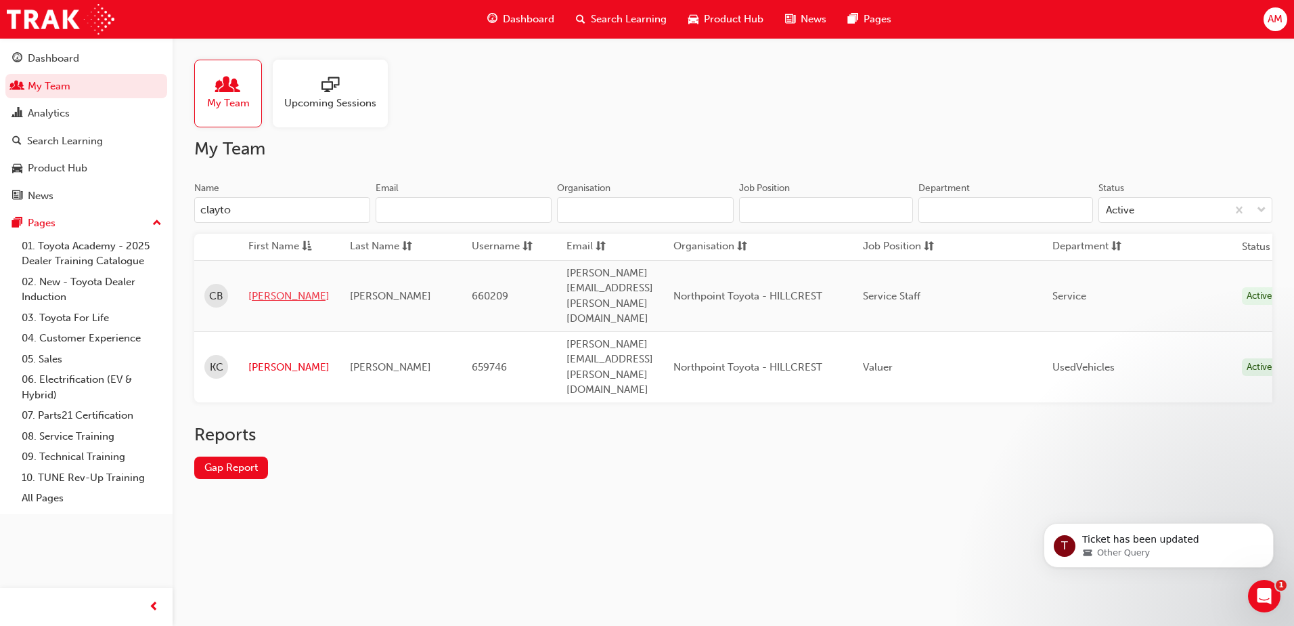
type input "clayto"
click at [273, 288] on link "[PERSON_NAME]" at bounding box center [288, 296] width 81 height 16
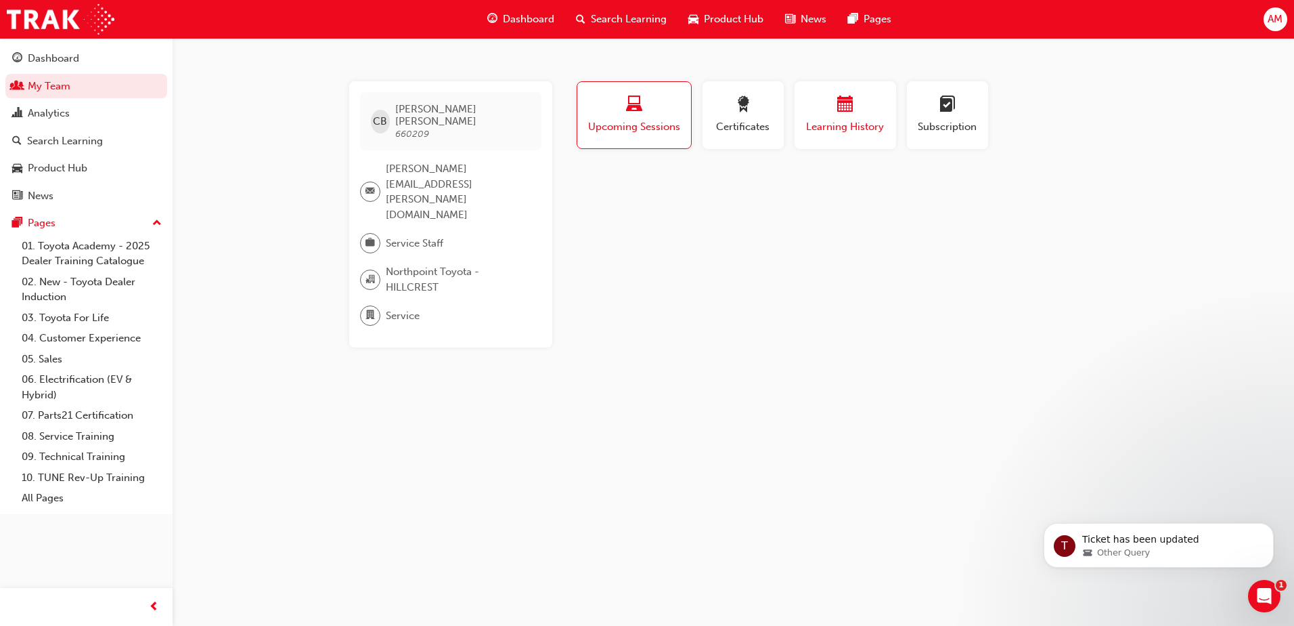
click at [853, 128] on span "Learning History" at bounding box center [845, 127] width 81 height 16
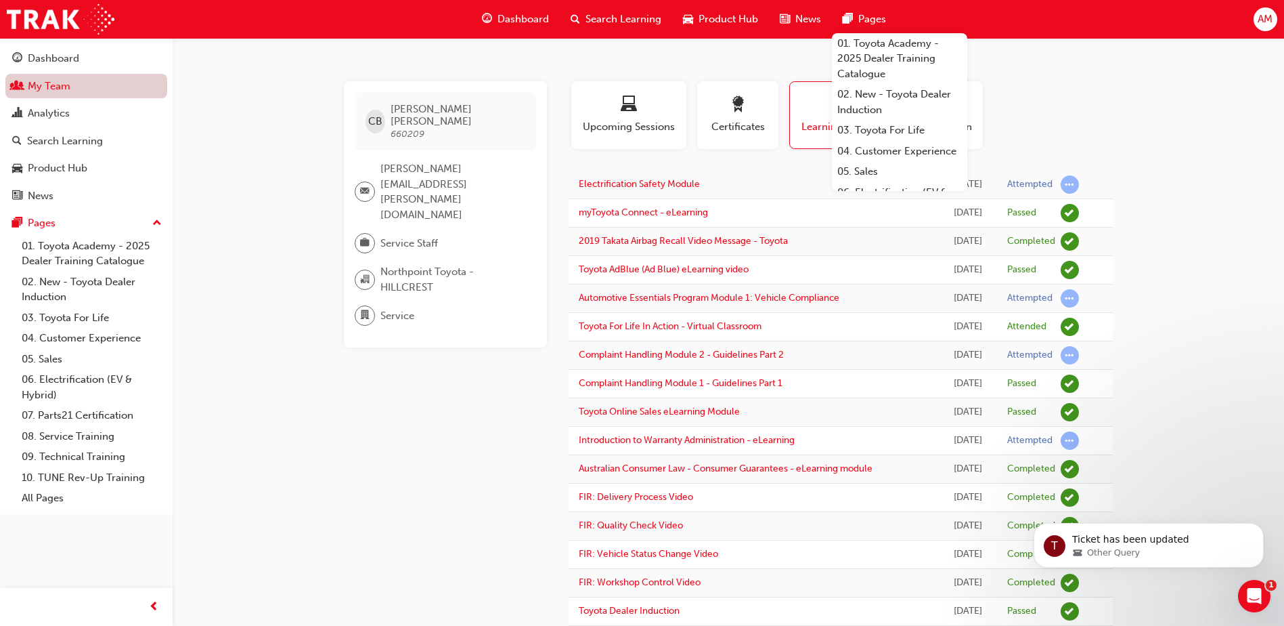
click at [64, 82] on link "My Team" at bounding box center [86, 86] width 162 height 25
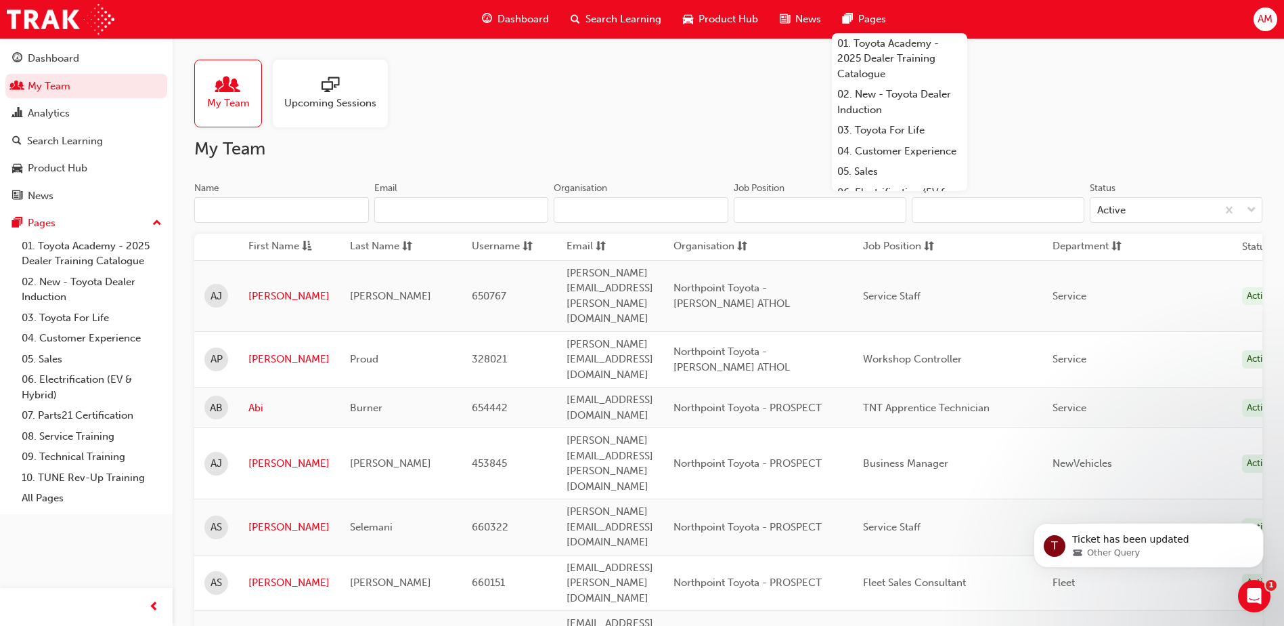
click at [259, 211] on input "Name" at bounding box center [281, 210] width 175 height 26
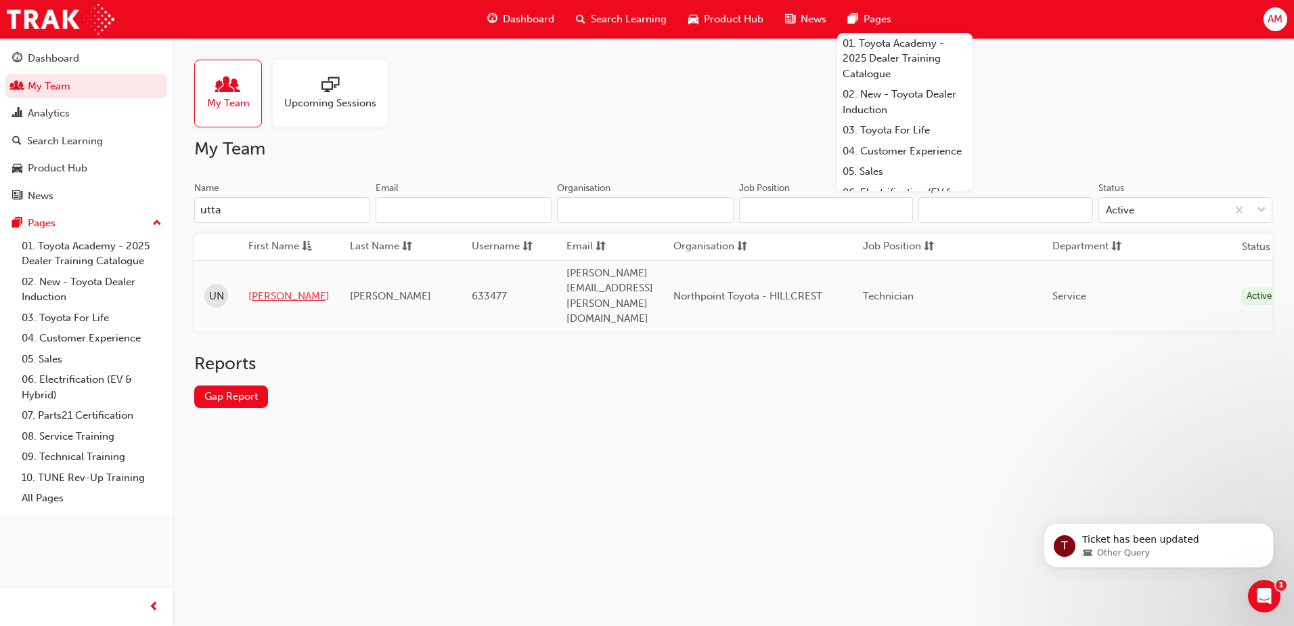
type input "utta"
click at [266, 288] on link "[PERSON_NAME]" at bounding box center [288, 296] width 81 height 16
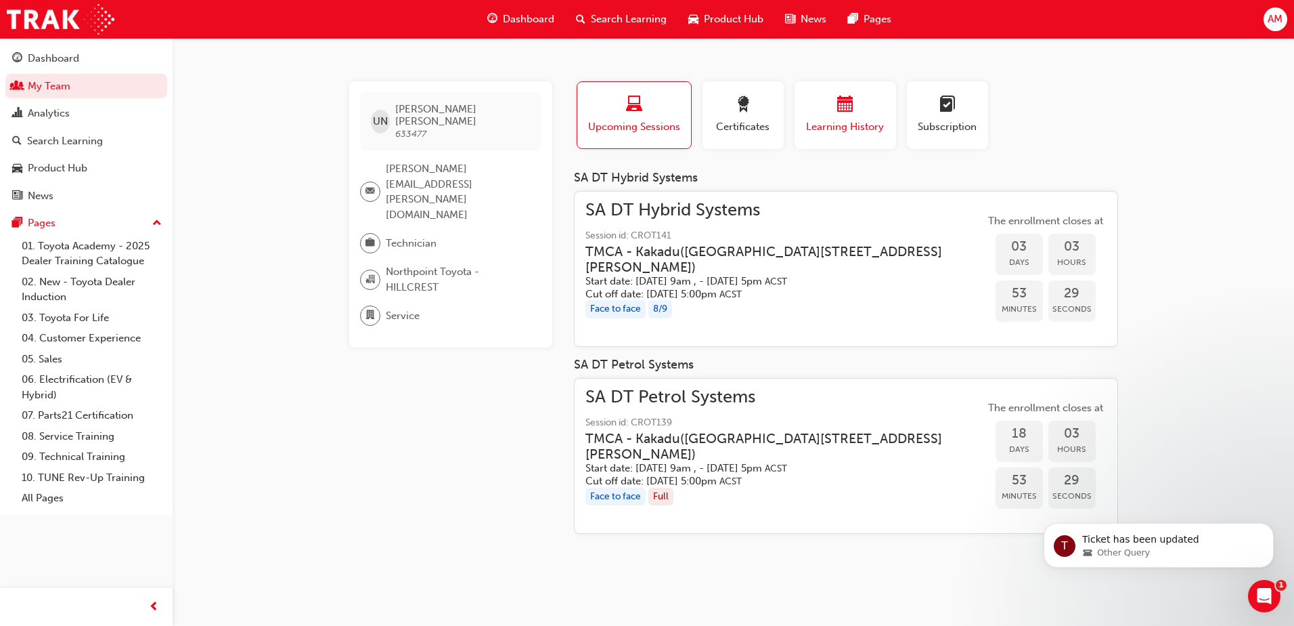
click at [850, 104] on span "calendar-icon" at bounding box center [845, 105] width 16 height 18
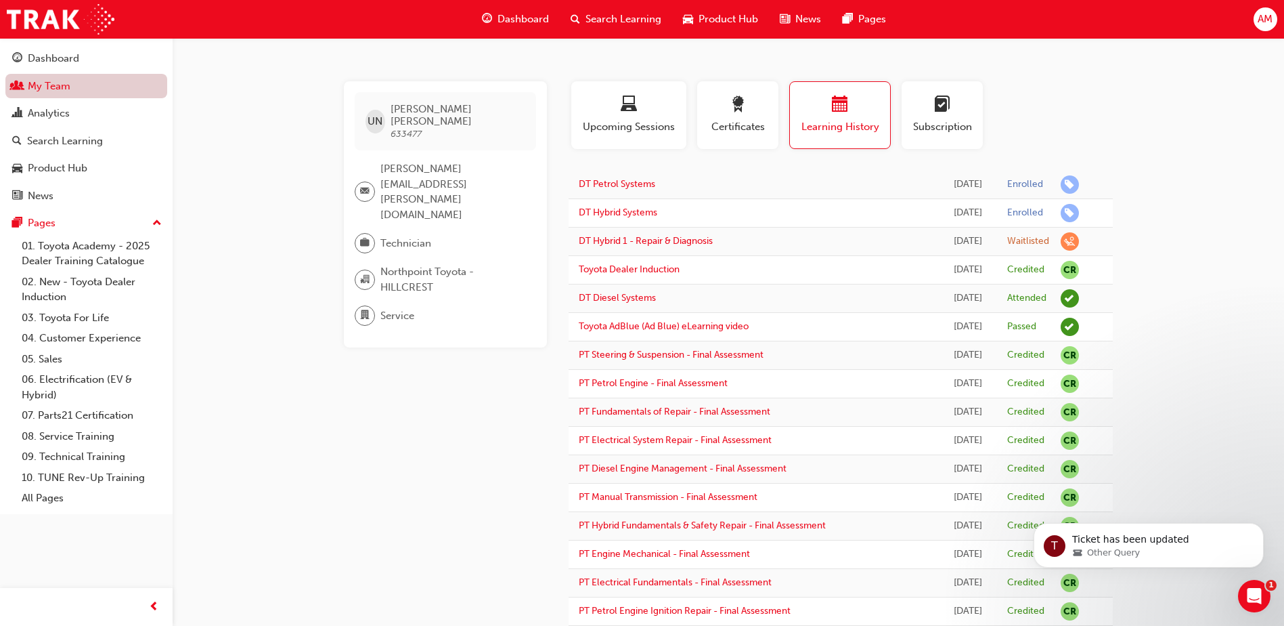
click at [43, 91] on link "My Team" at bounding box center [86, 86] width 162 height 25
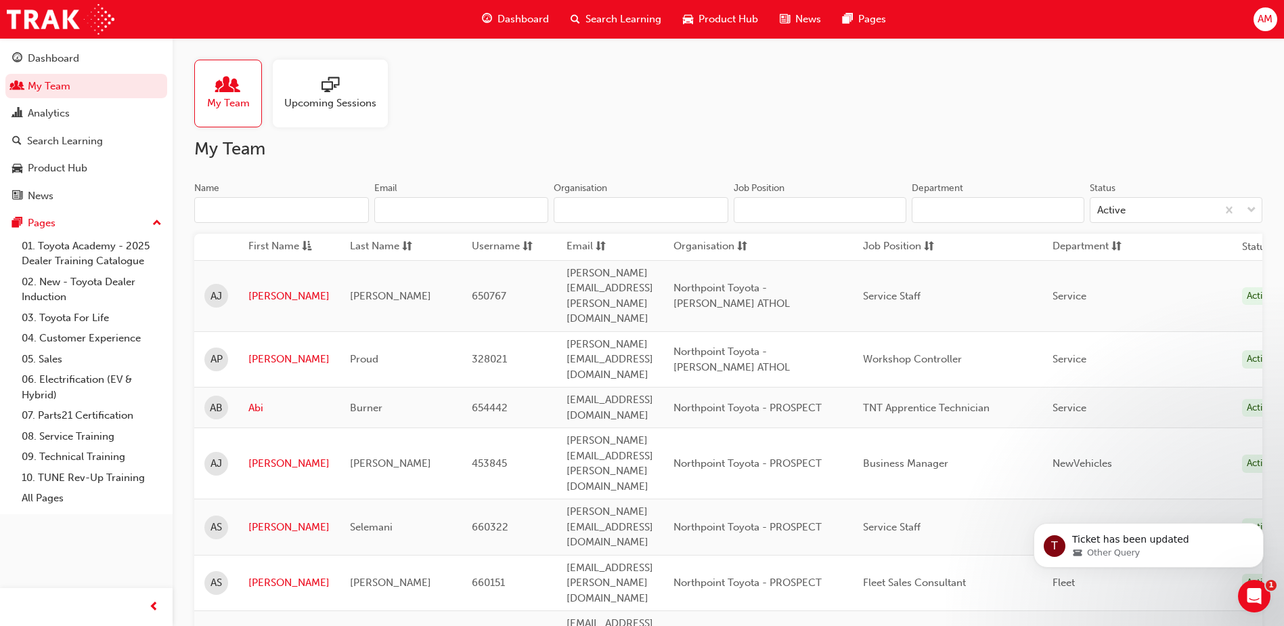
click at [300, 212] on input "Name" at bounding box center [281, 210] width 175 height 26
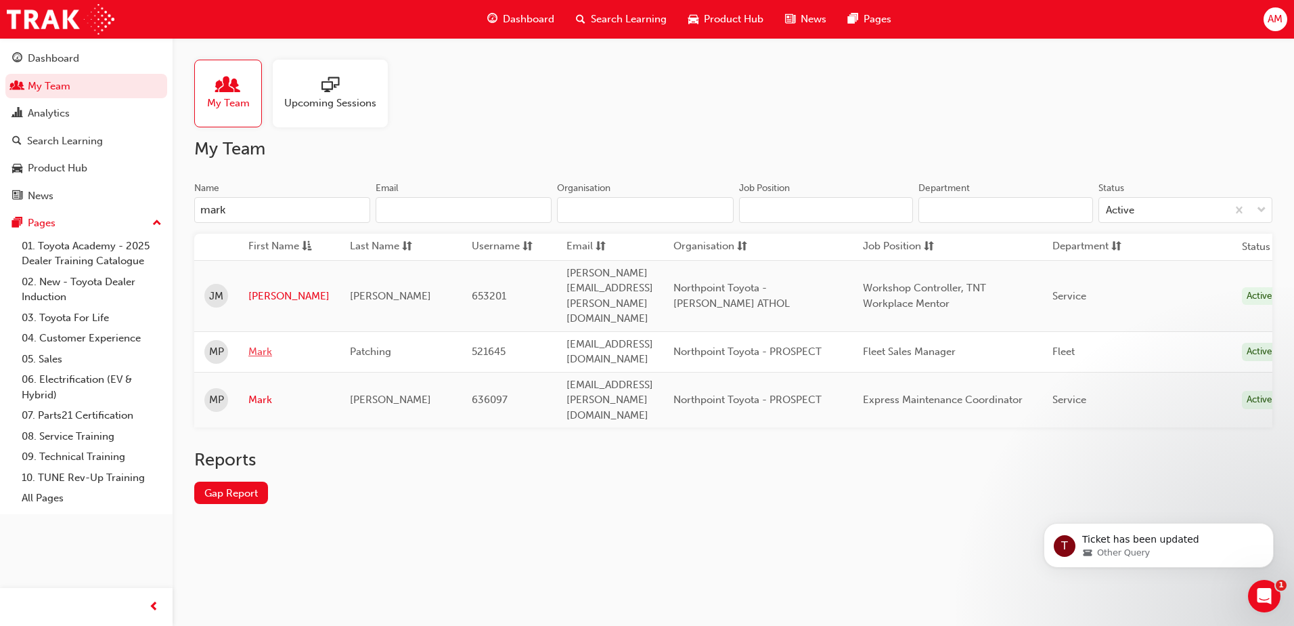
type input "mark"
click at [262, 344] on link "Mark" at bounding box center [288, 352] width 81 height 16
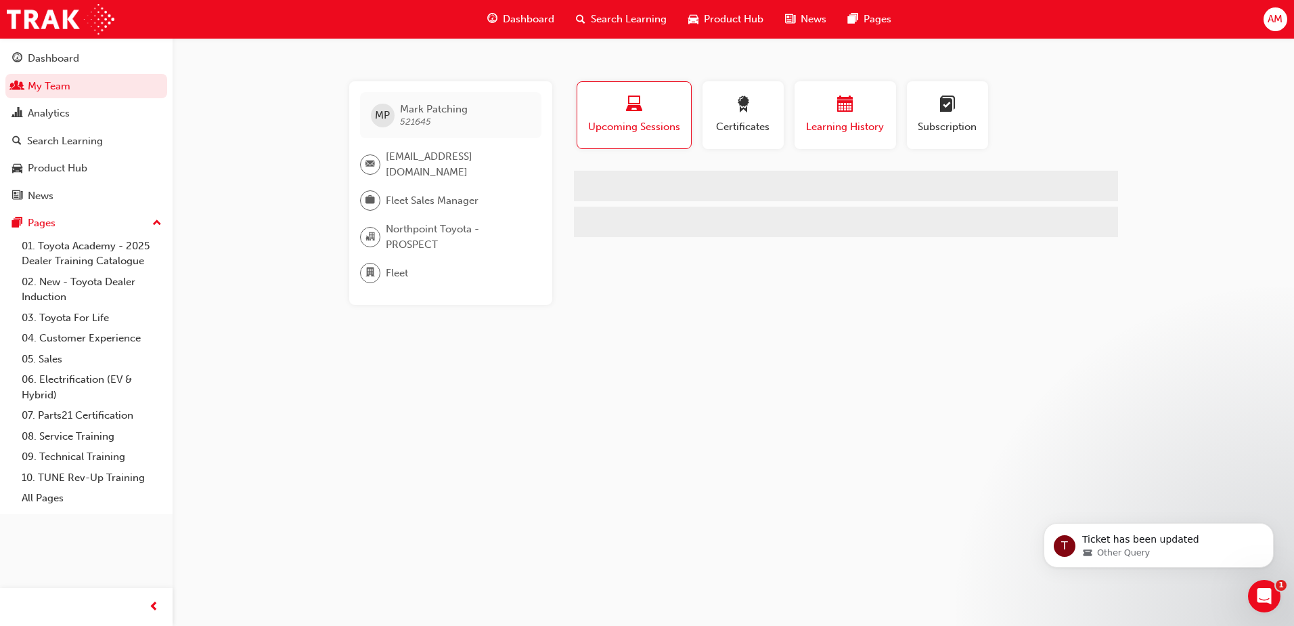
click at [841, 118] on div "Learning History" at bounding box center [845, 115] width 81 height 39
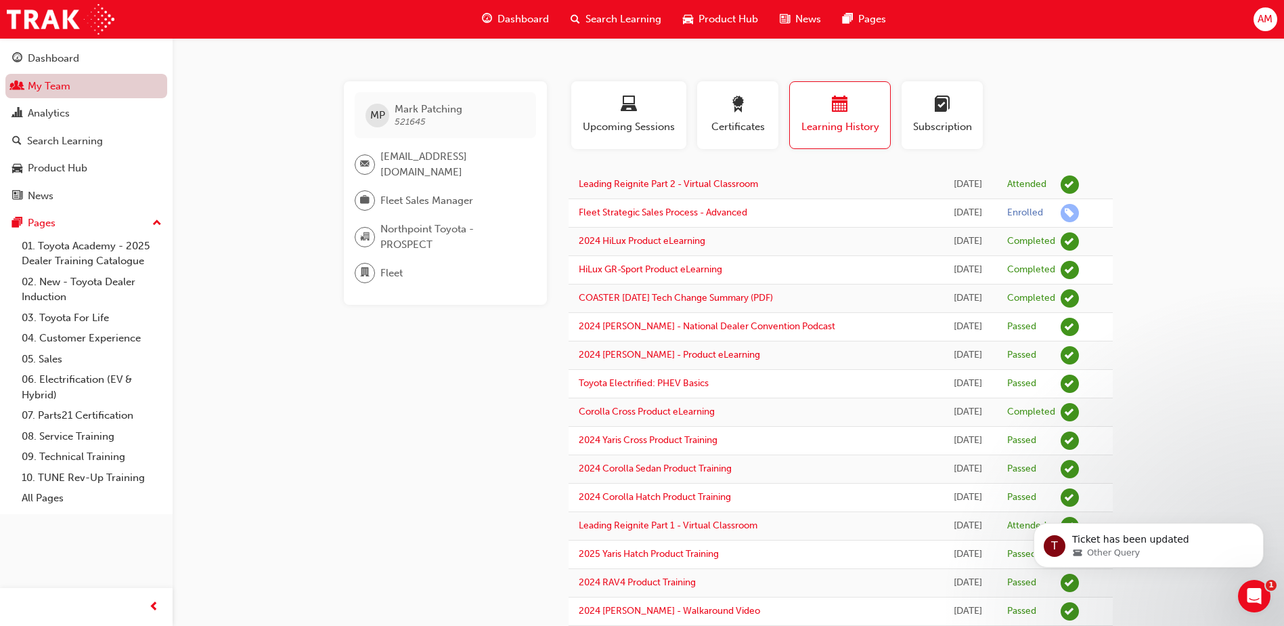
click at [70, 84] on link "My Team" at bounding box center [86, 86] width 162 height 25
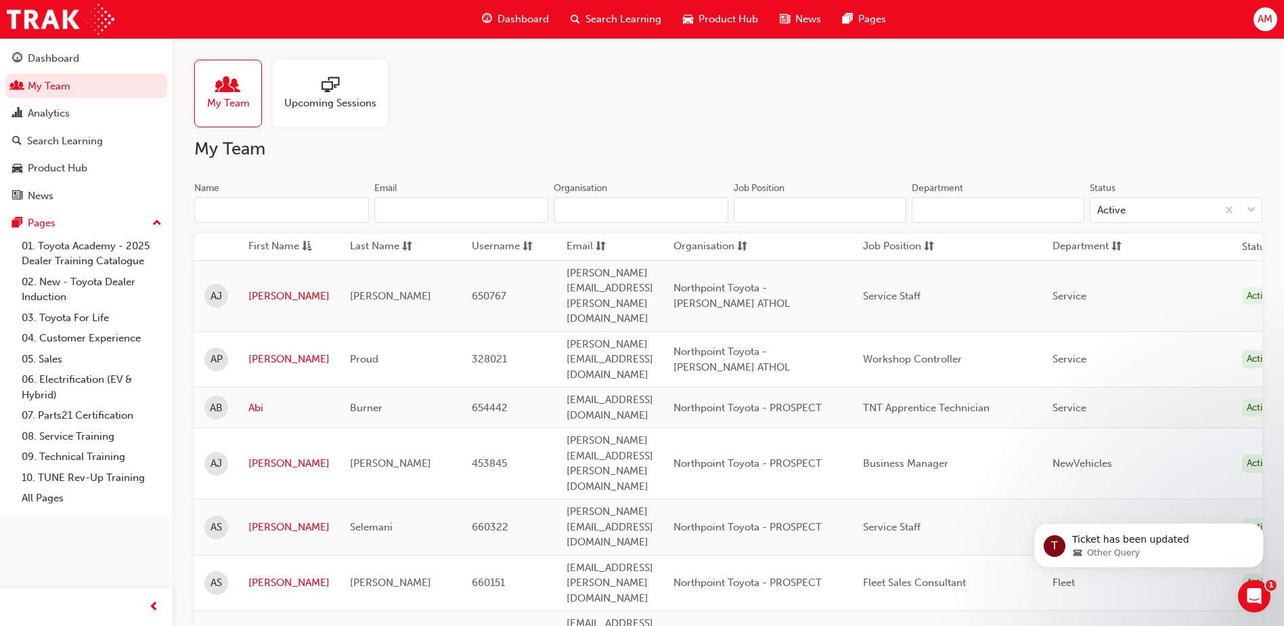
click at [278, 210] on input "Name" at bounding box center [281, 210] width 175 height 26
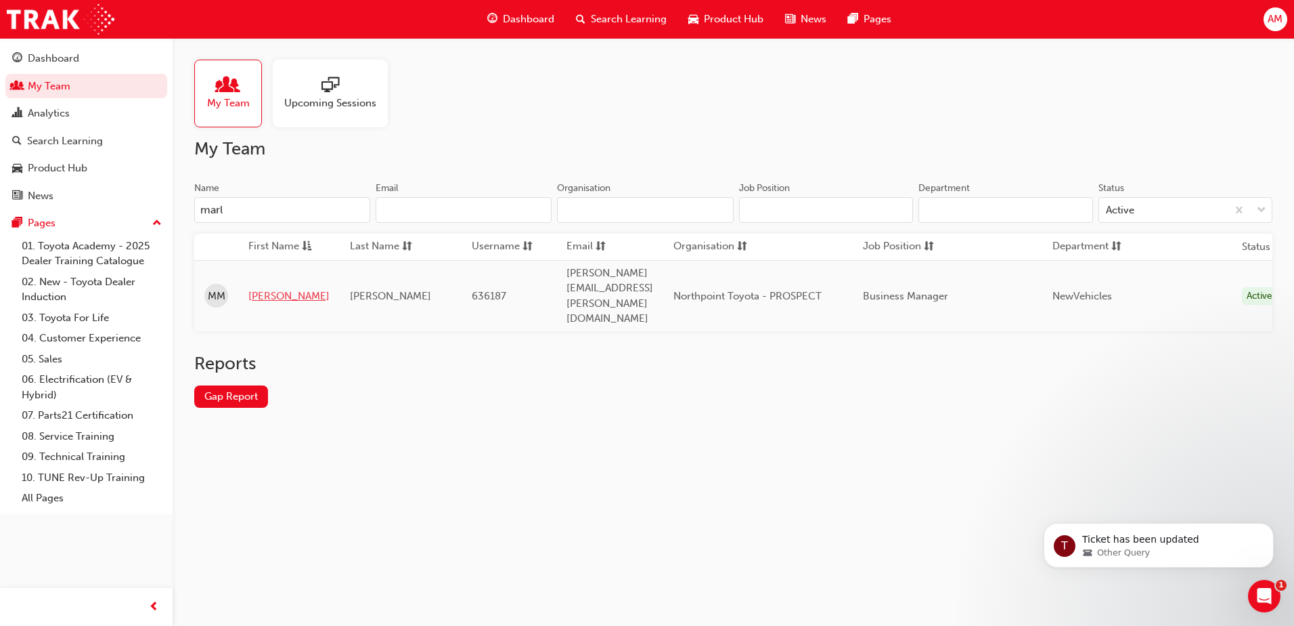
type input "marl"
click at [265, 288] on link "[PERSON_NAME]" at bounding box center [288, 296] width 81 height 16
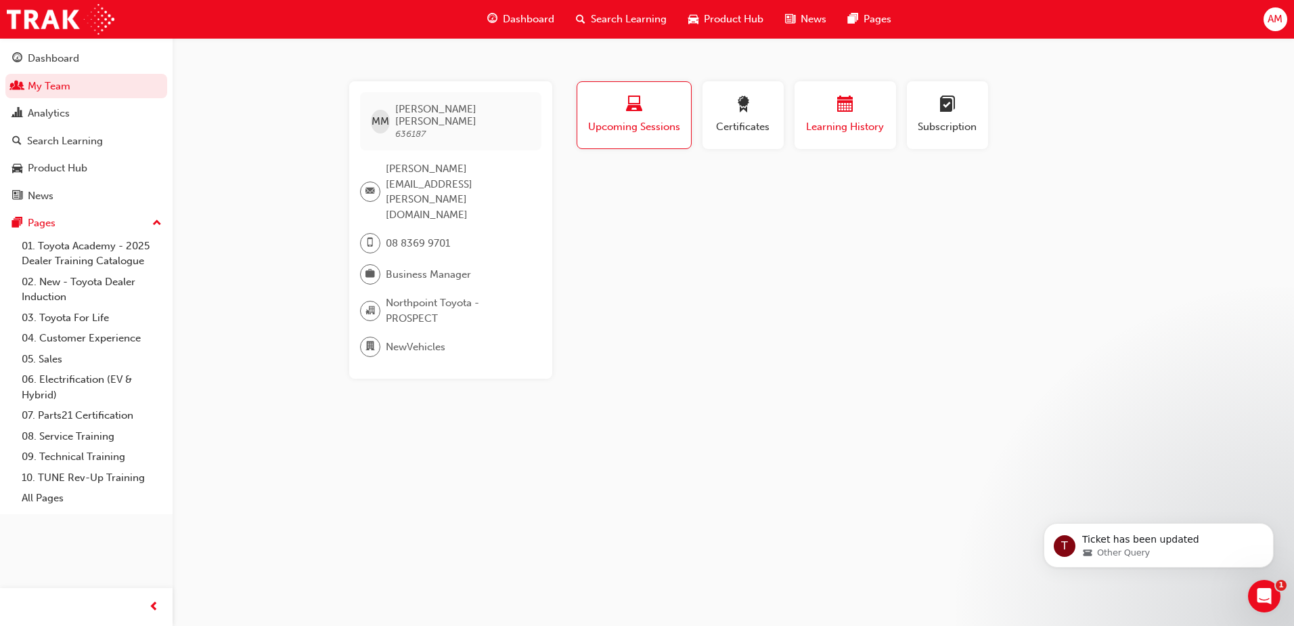
click at [855, 104] on div "button" at bounding box center [845, 106] width 81 height 21
